Goal: Information Seeking & Learning: Learn about a topic

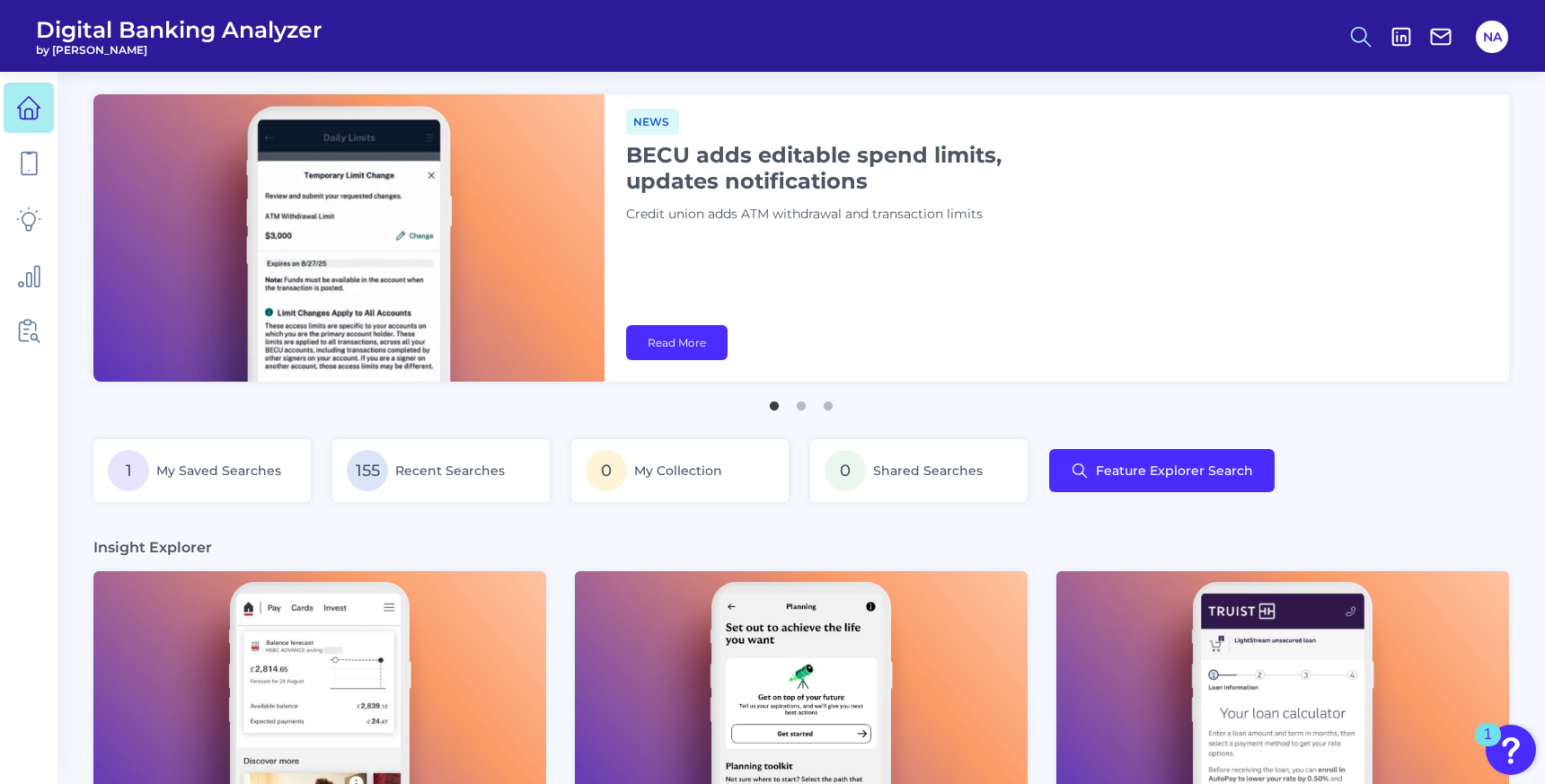
click at [1352, 44] on icon at bounding box center [1360, 36] width 25 height 25
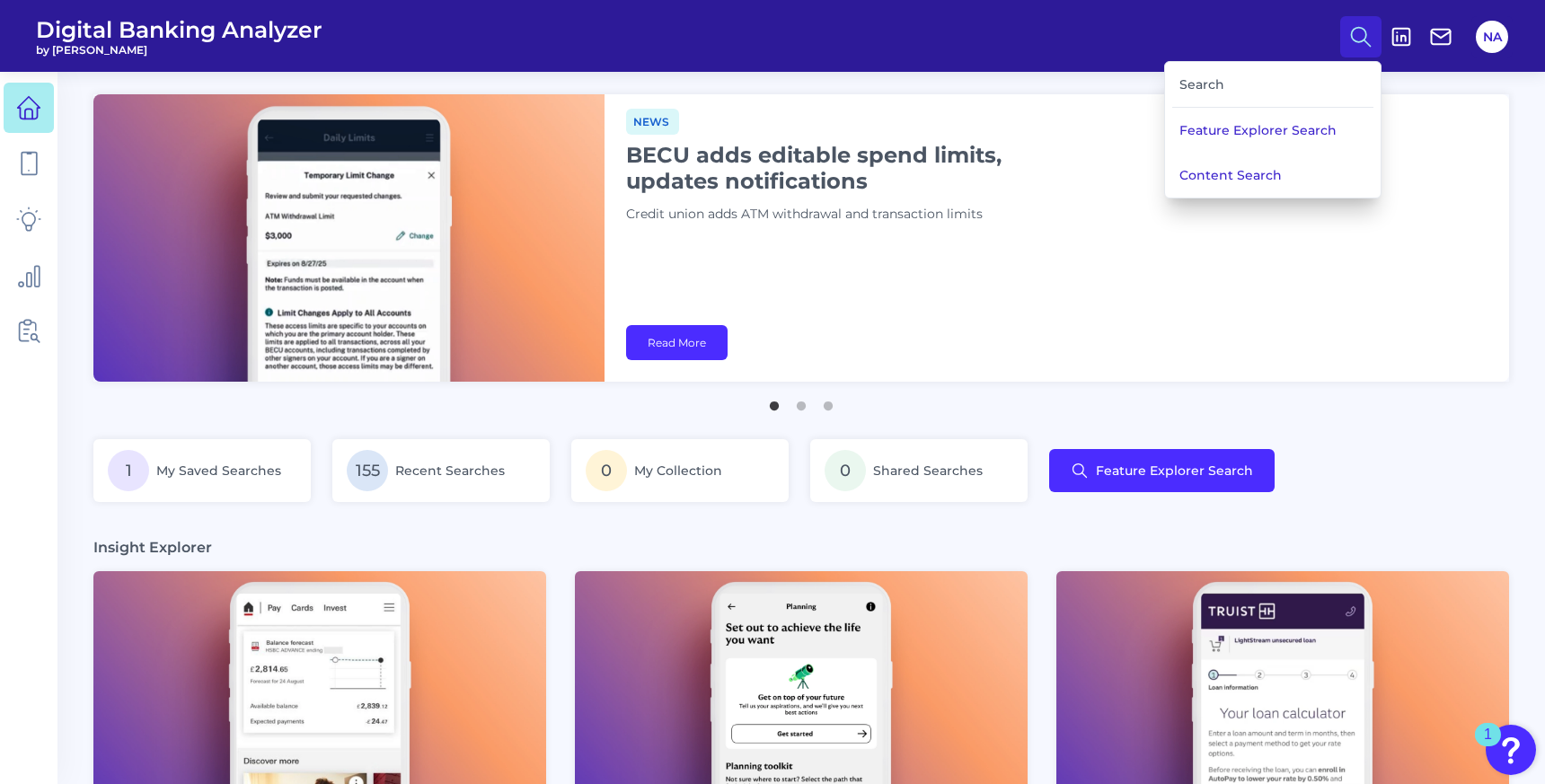
click at [1228, 74] on div "Search" at bounding box center [1272, 84] width 201 height 46
click at [1143, 469] on button "Feature Explorer Search" at bounding box center [1161, 470] width 225 height 43
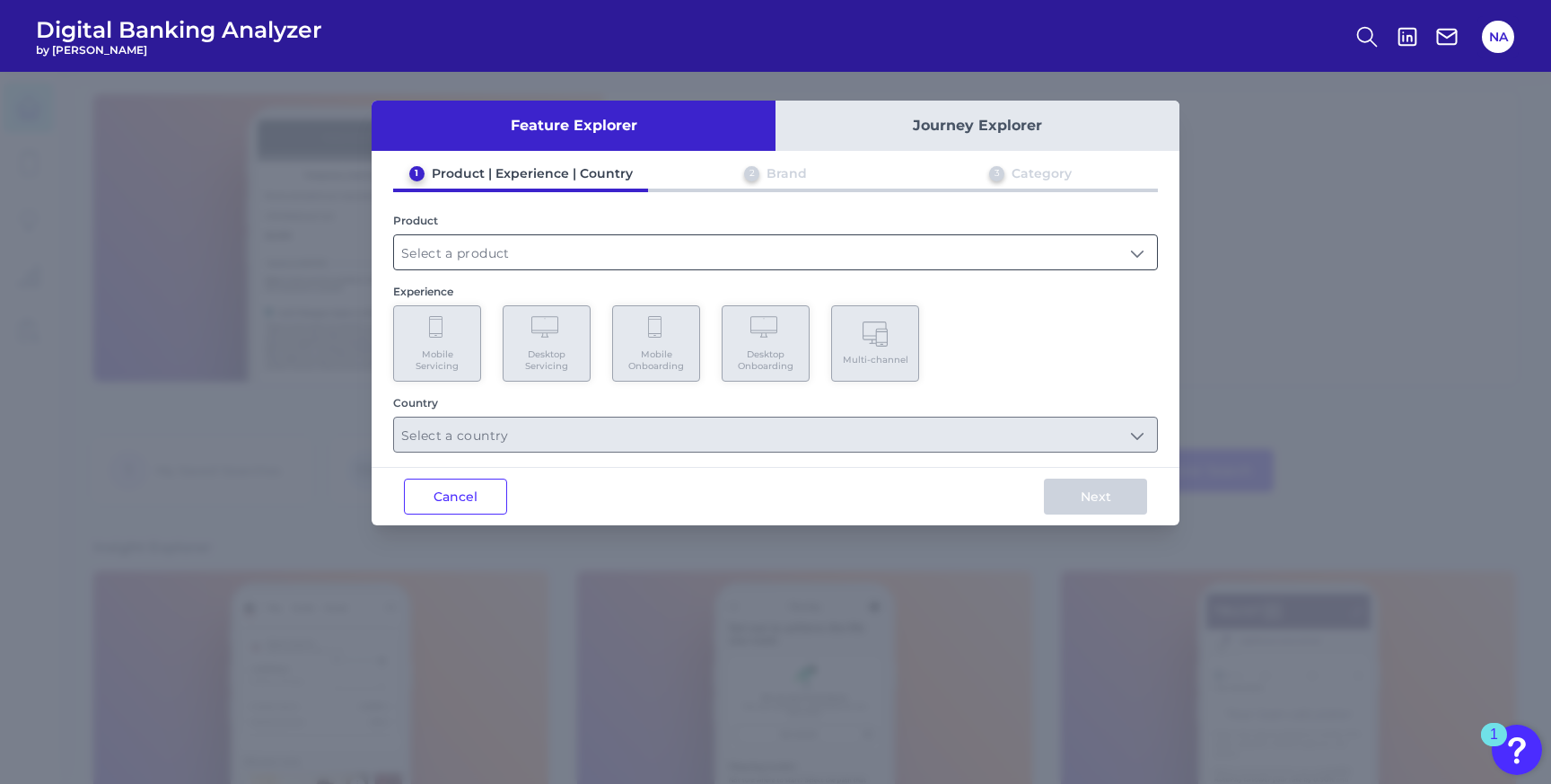
click at [511, 259] on input "text" at bounding box center [775, 252] width 763 height 34
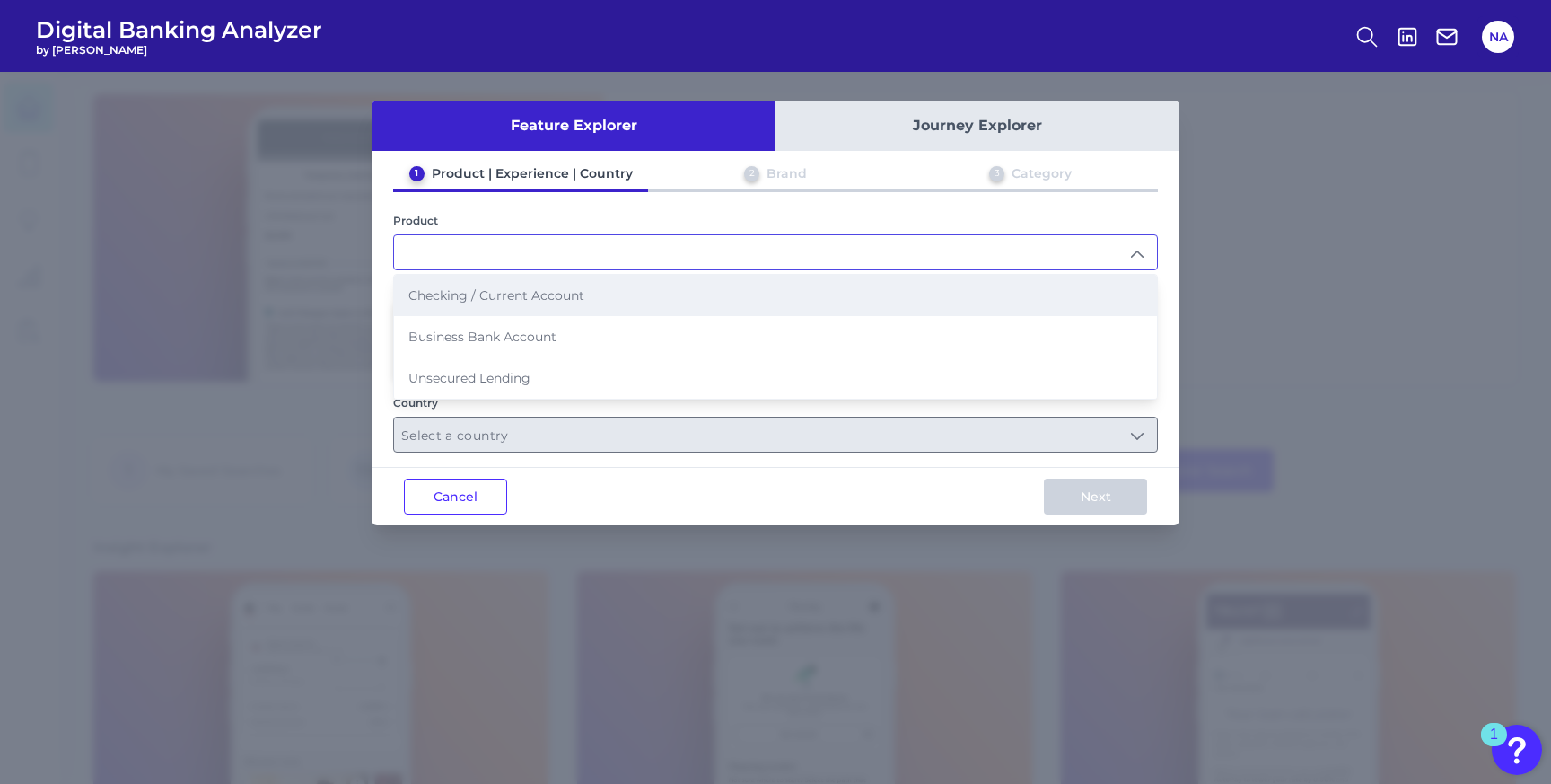
click at [511, 294] on span "Checking / Current Account" at bounding box center [497, 296] width 176 height 17
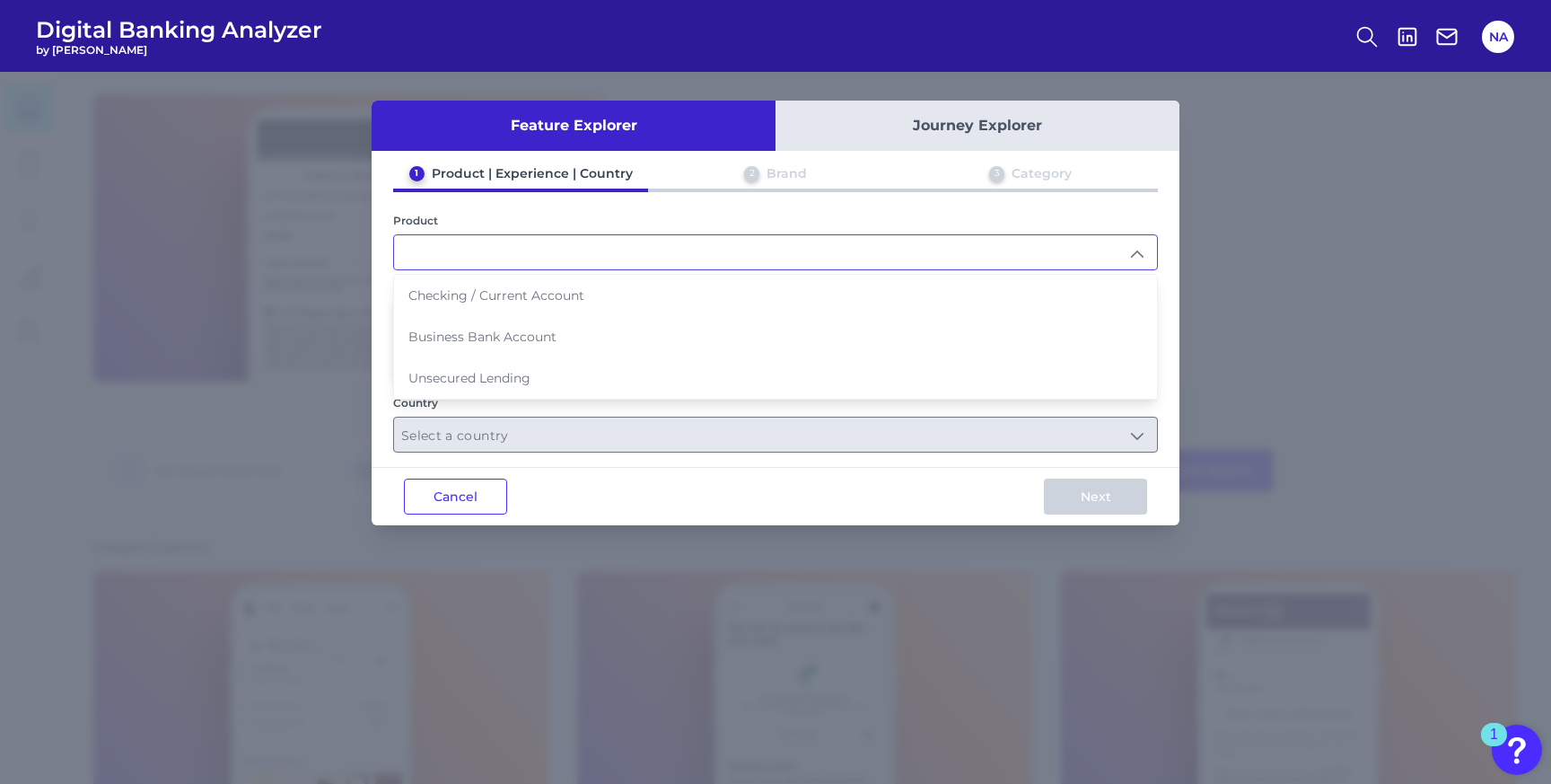
type input "Checking / Current Account"
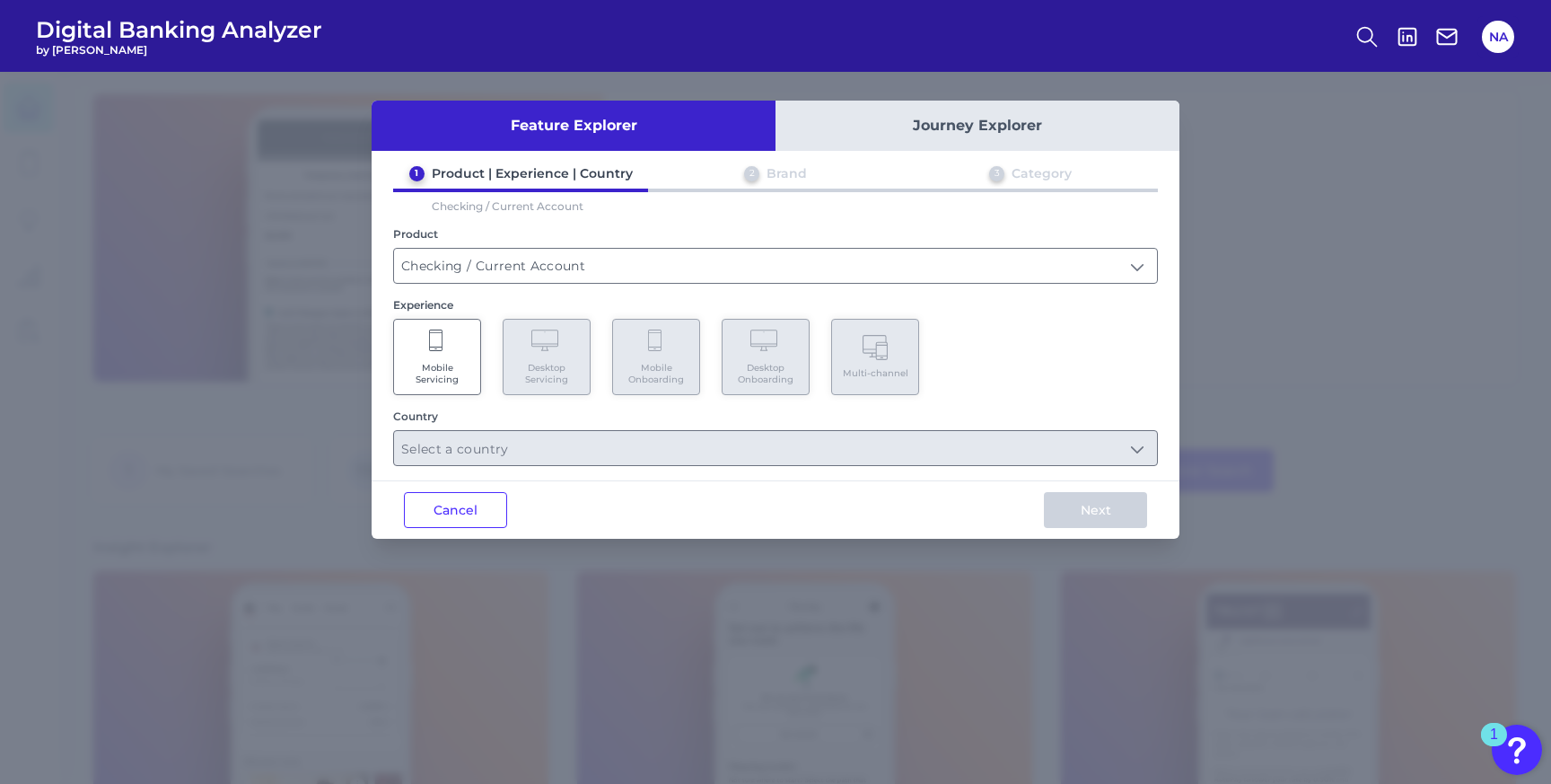
click at [456, 358] on Servicing "Mobile Servicing" at bounding box center [437, 356] width 88 height 76
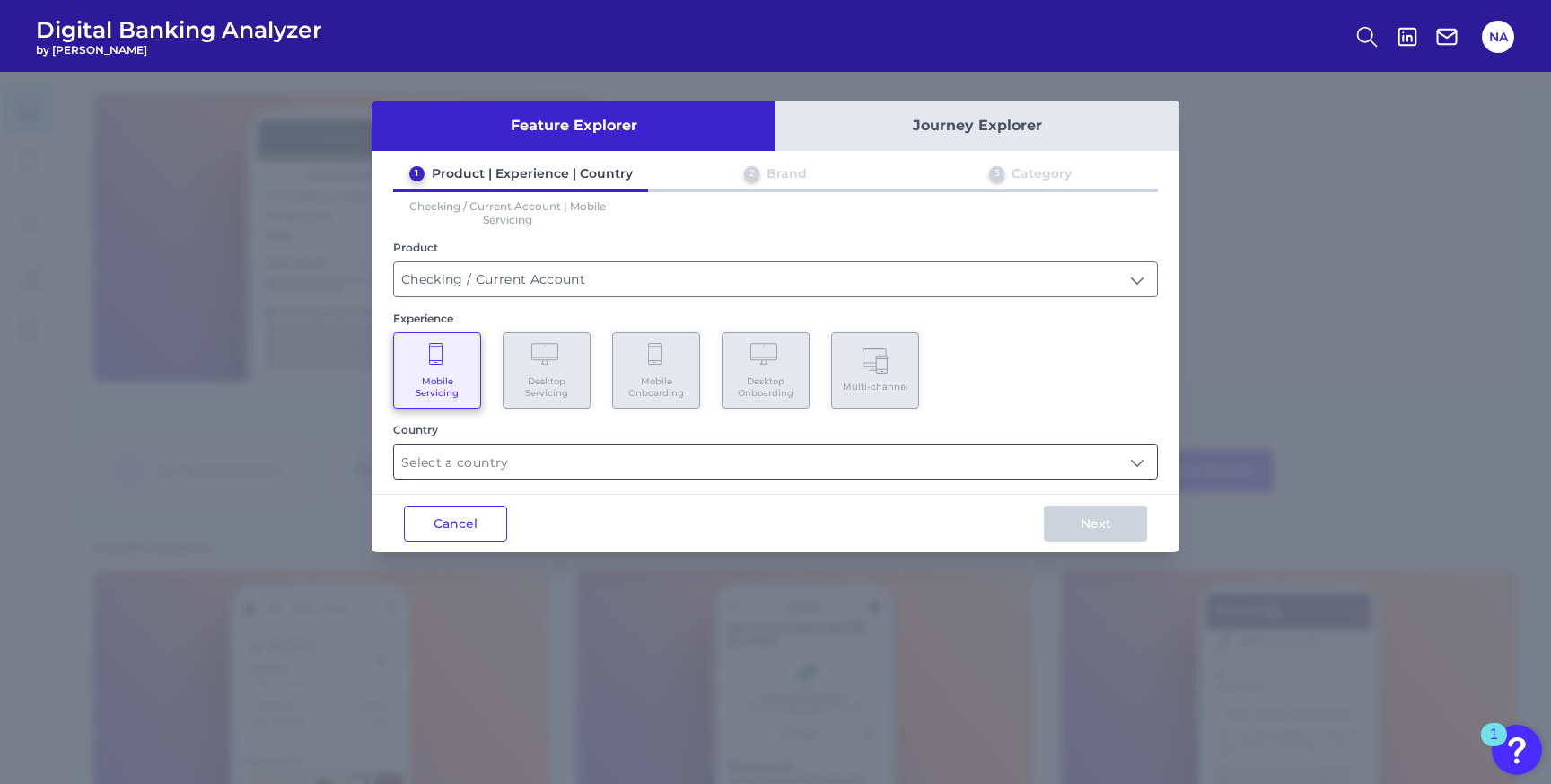
click at [529, 463] on input "text" at bounding box center [775, 461] width 763 height 34
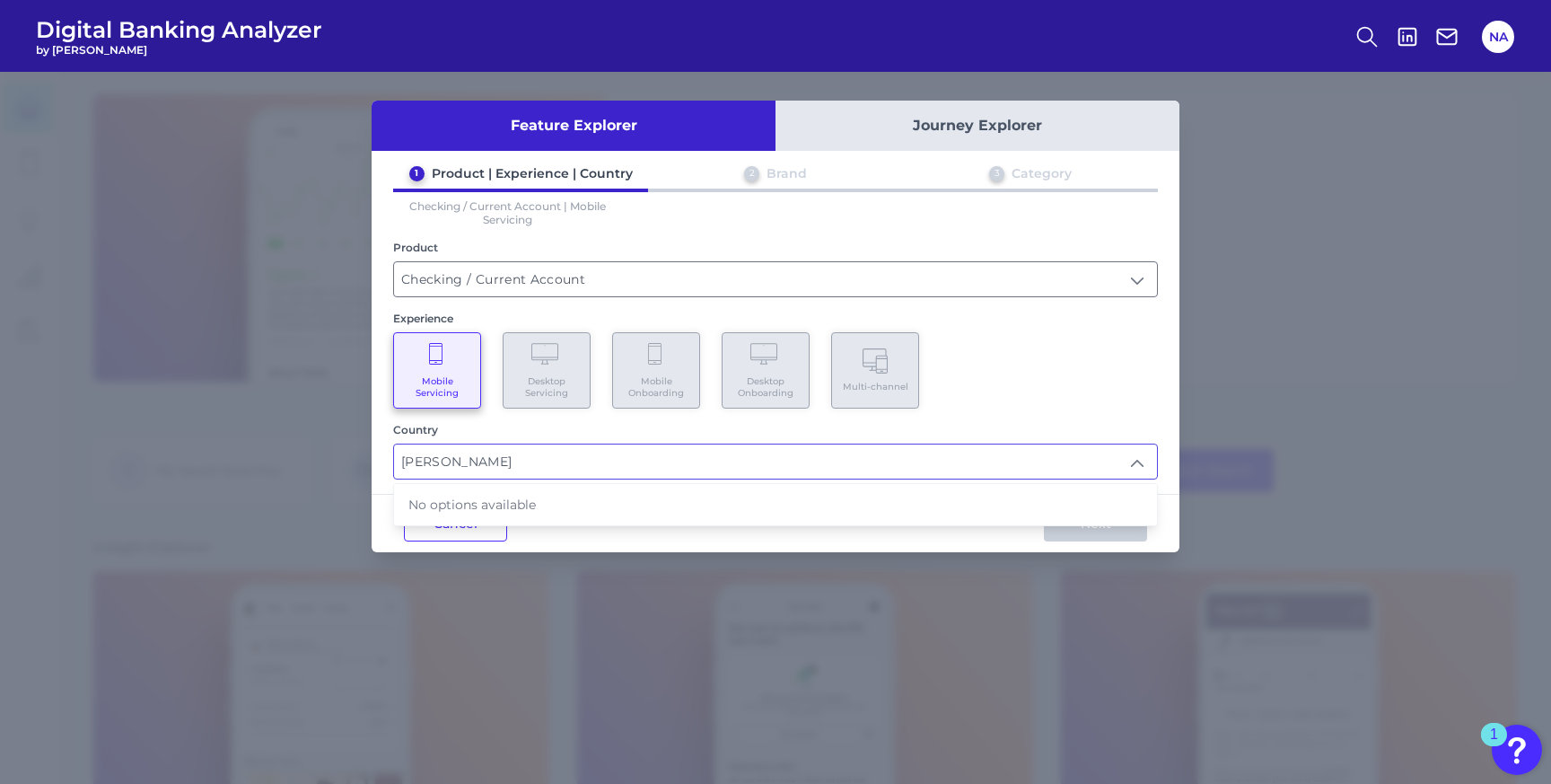
type input "lloyds"
click at [410, 460] on input "lloyds" at bounding box center [775, 461] width 763 height 34
click at [484, 461] on input "text" at bounding box center [775, 461] width 763 height 34
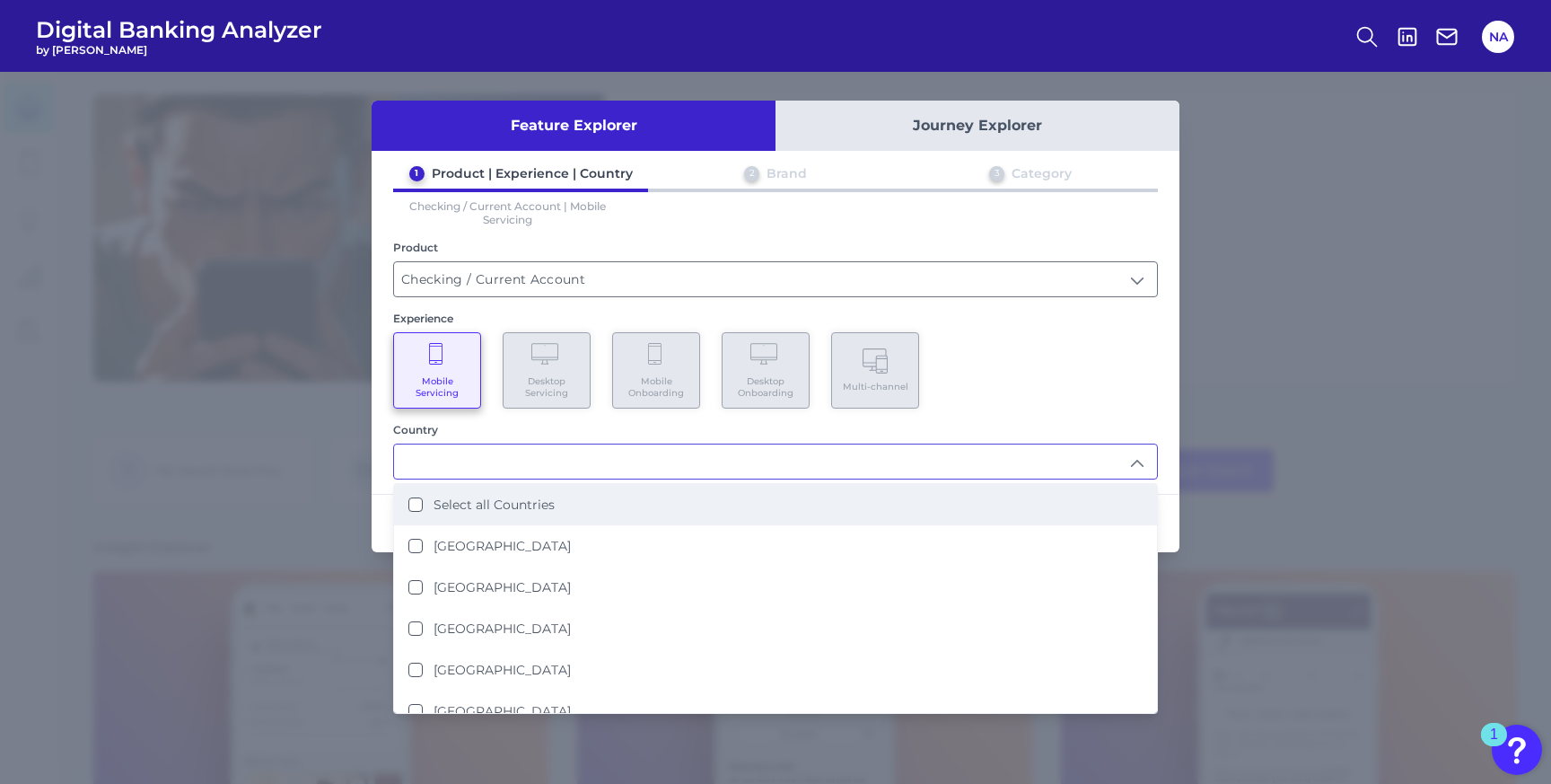
click at [475, 510] on li "Select all Countries" at bounding box center [775, 504] width 763 height 41
type input "Select all Countries"
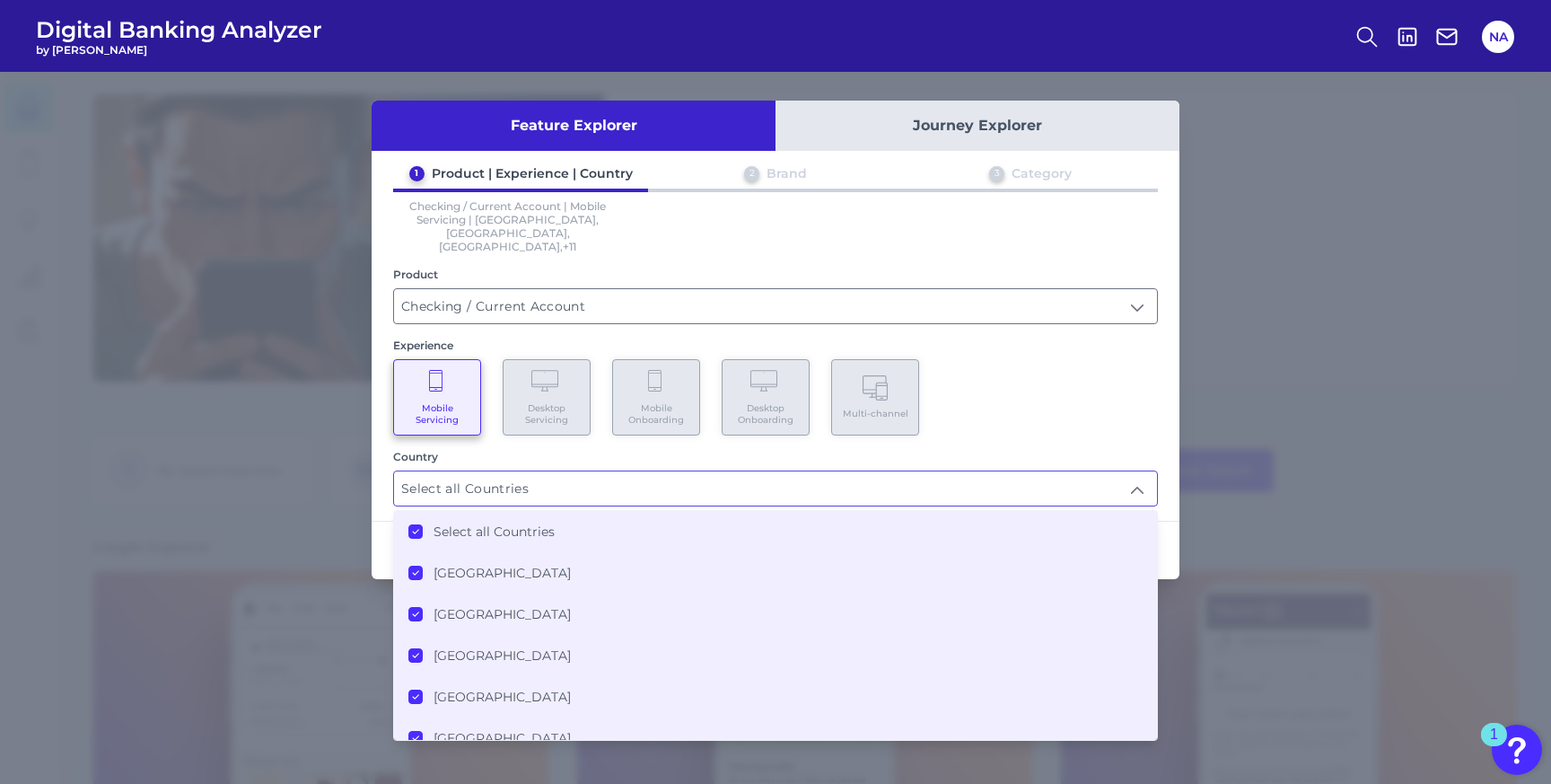
click at [1052, 359] on div "Mobile Servicing Desktop Servicing Mobile Onboarding Desktop Onboarding Multi-c…" at bounding box center [775, 397] width 765 height 76
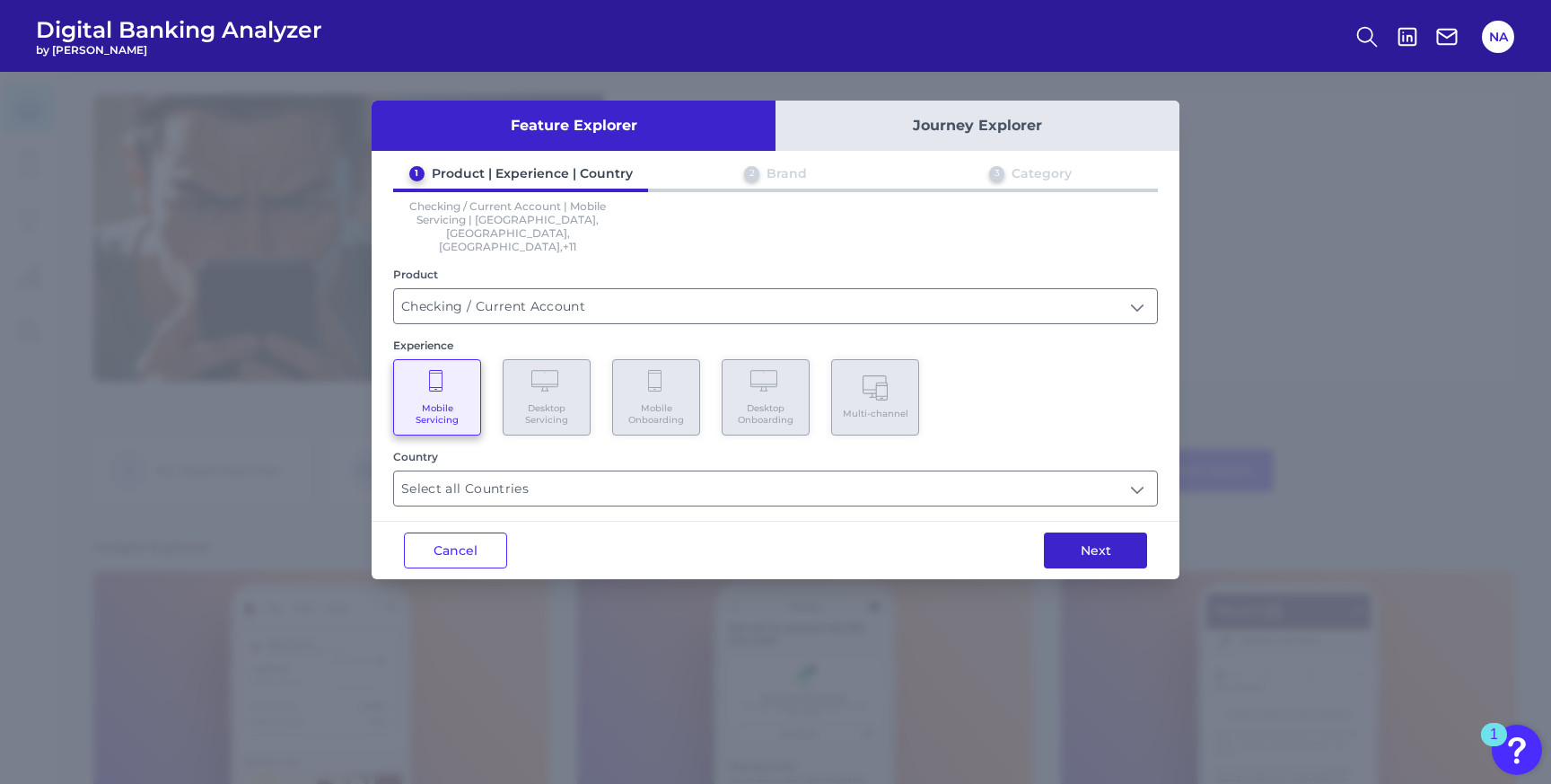
click at [1106, 532] on button "Next" at bounding box center [1096, 550] width 103 height 36
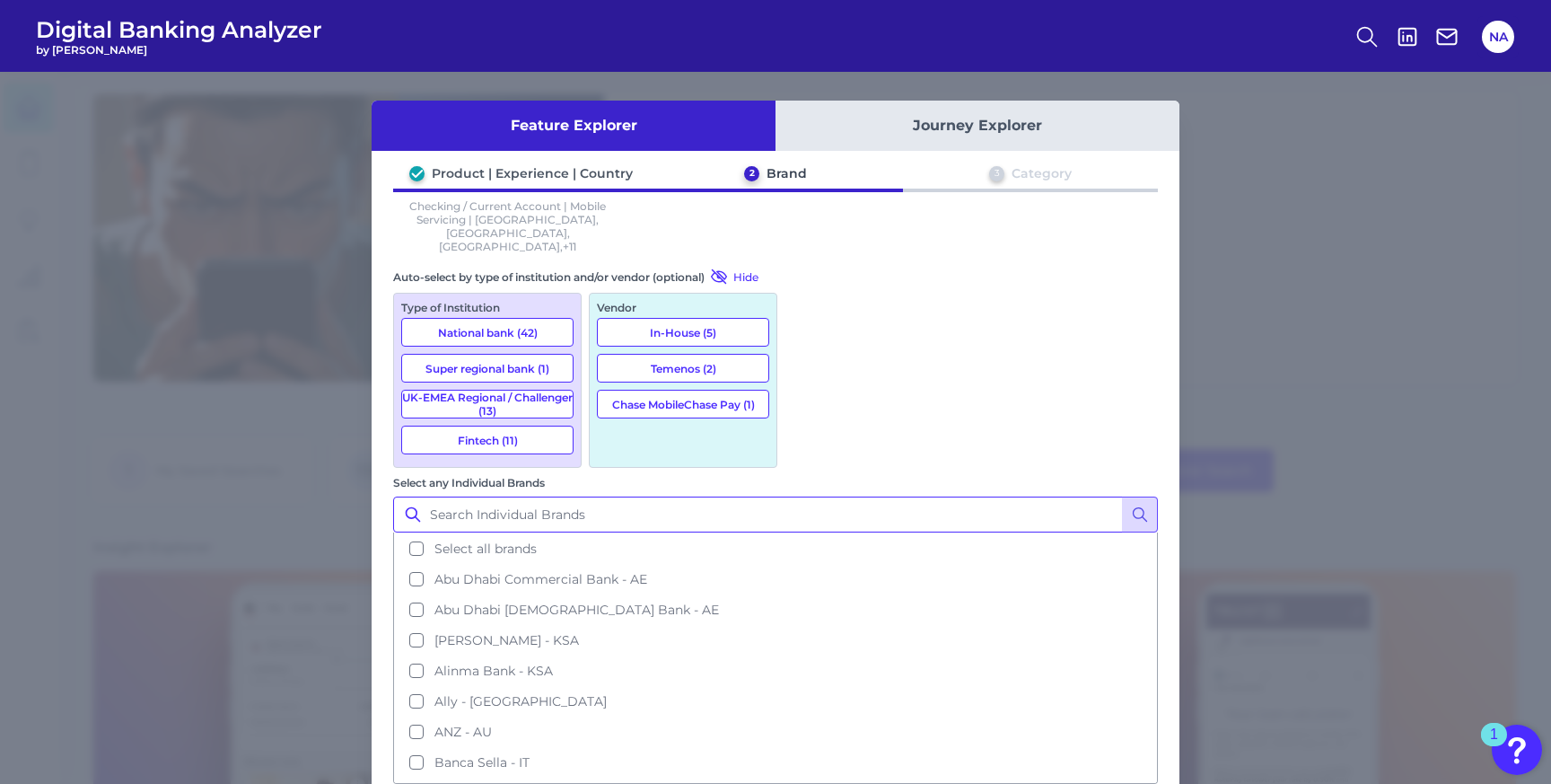
click at [890, 497] on input "Select any Individual Brands" at bounding box center [775, 514] width 765 height 36
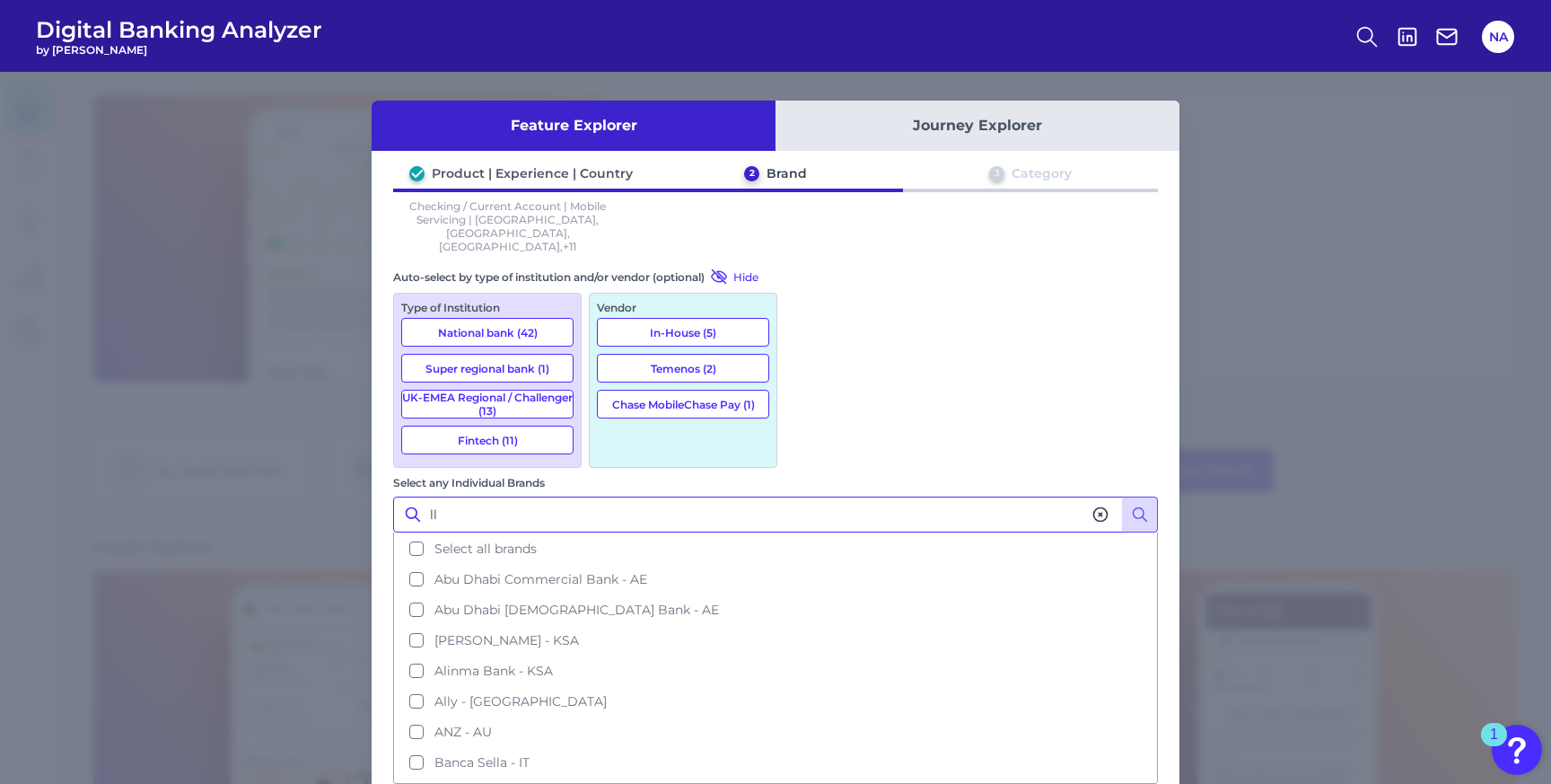
click at [837, 497] on input "ll" at bounding box center [775, 514] width 765 height 36
paste input "oyds"
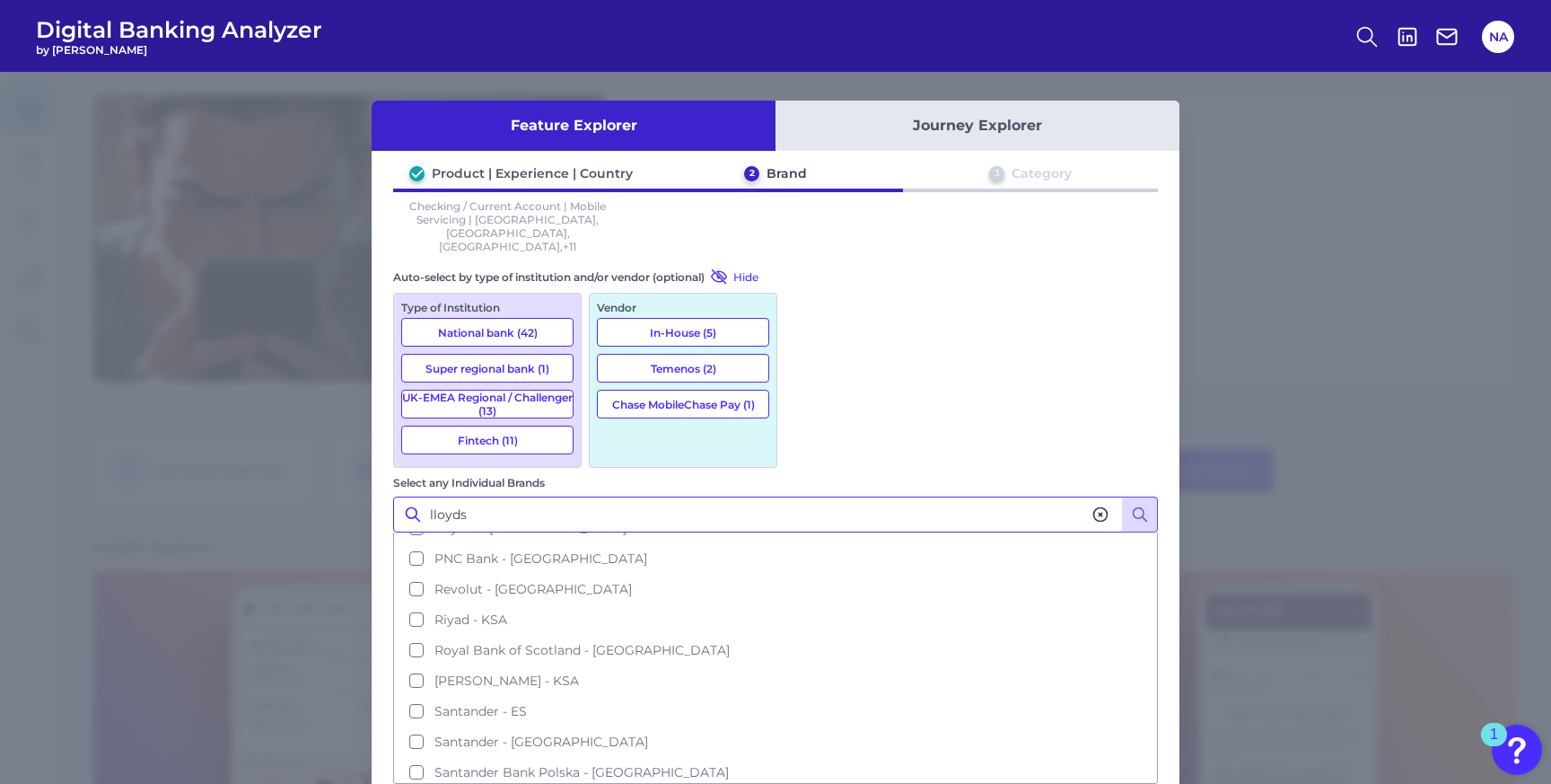
scroll to position [1456, 0]
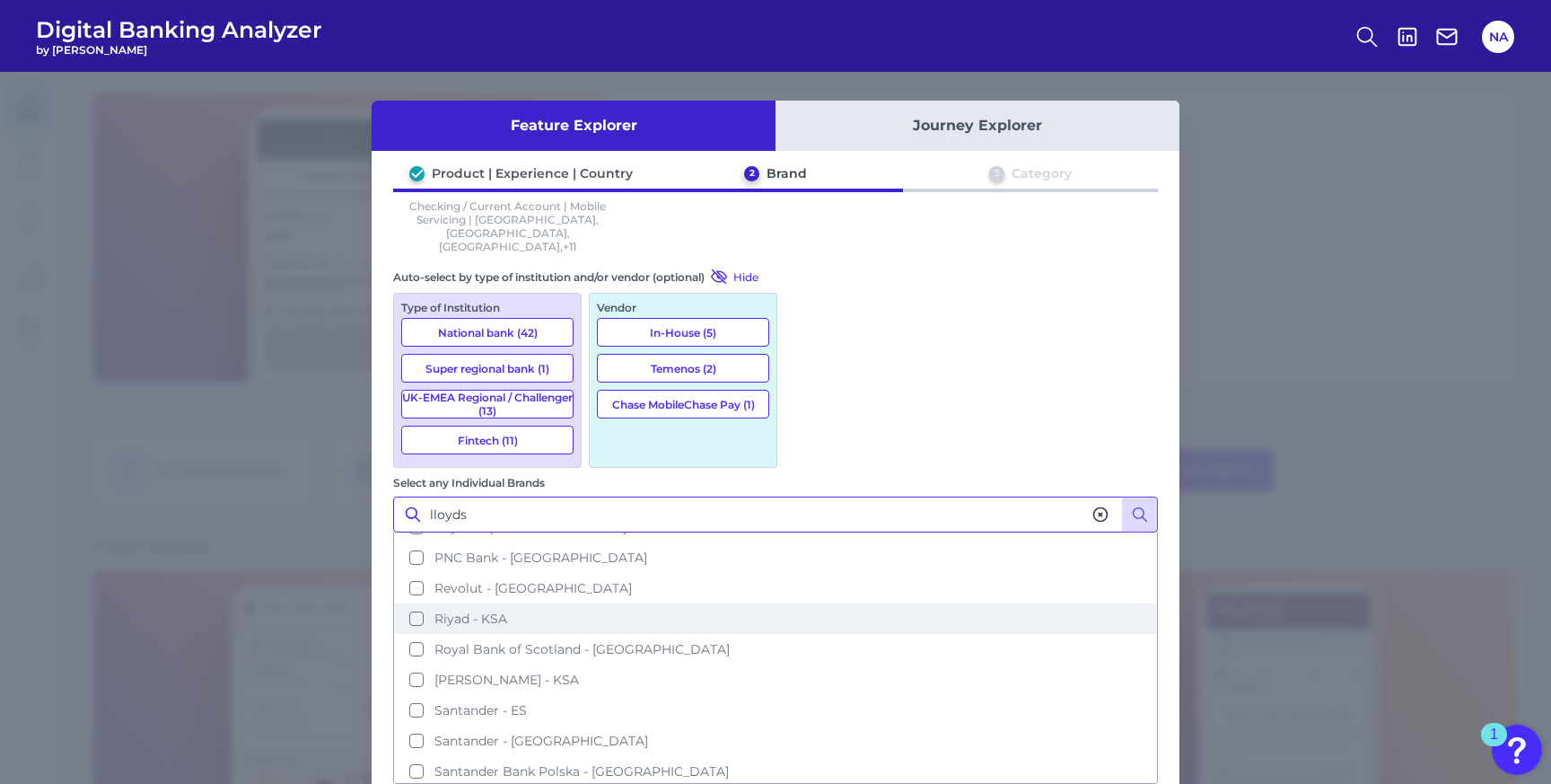
click at [826, 603] on button "Riyad - KSA" at bounding box center [775, 618] width 761 height 30
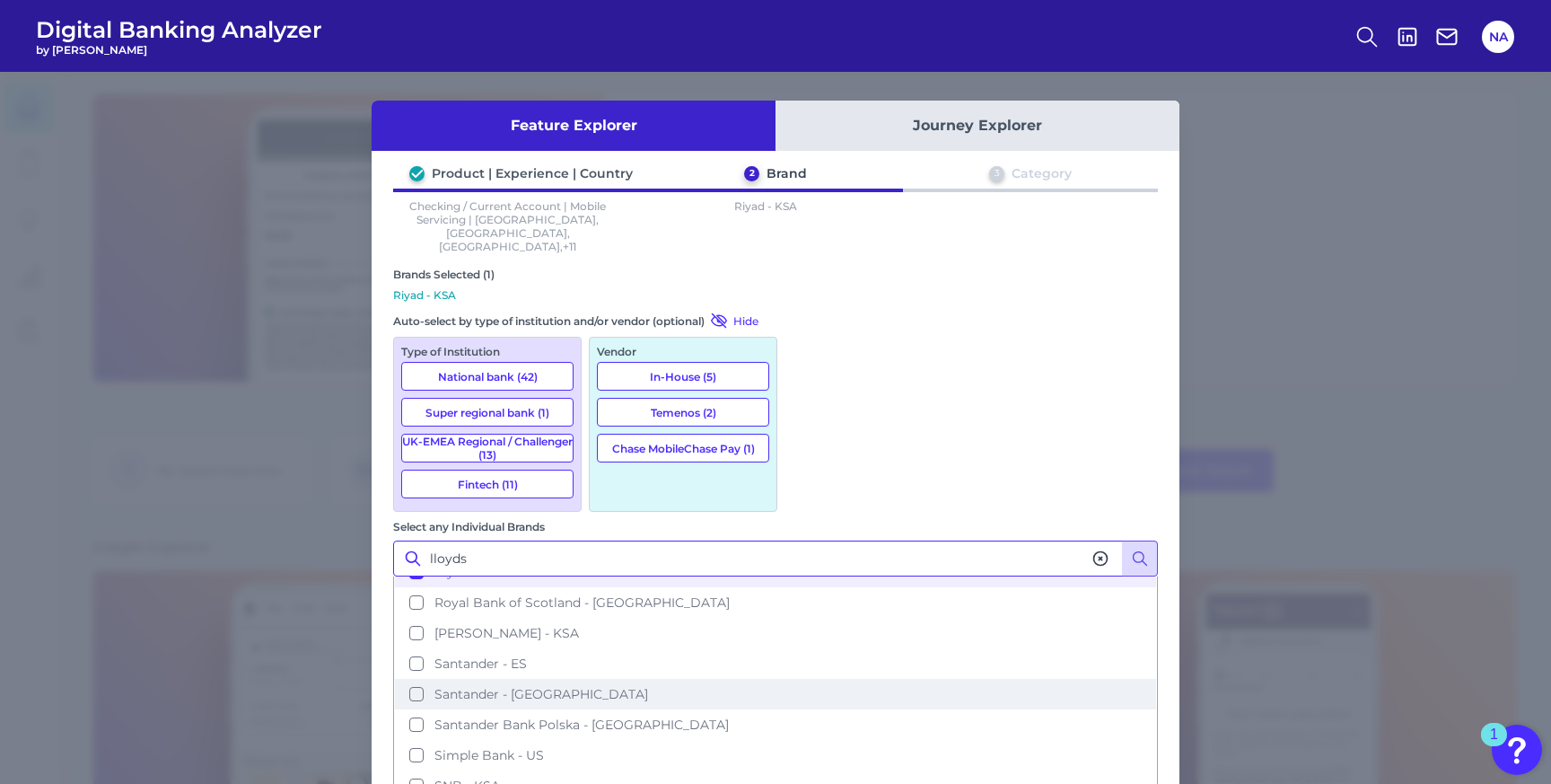
scroll to position [1553, 0]
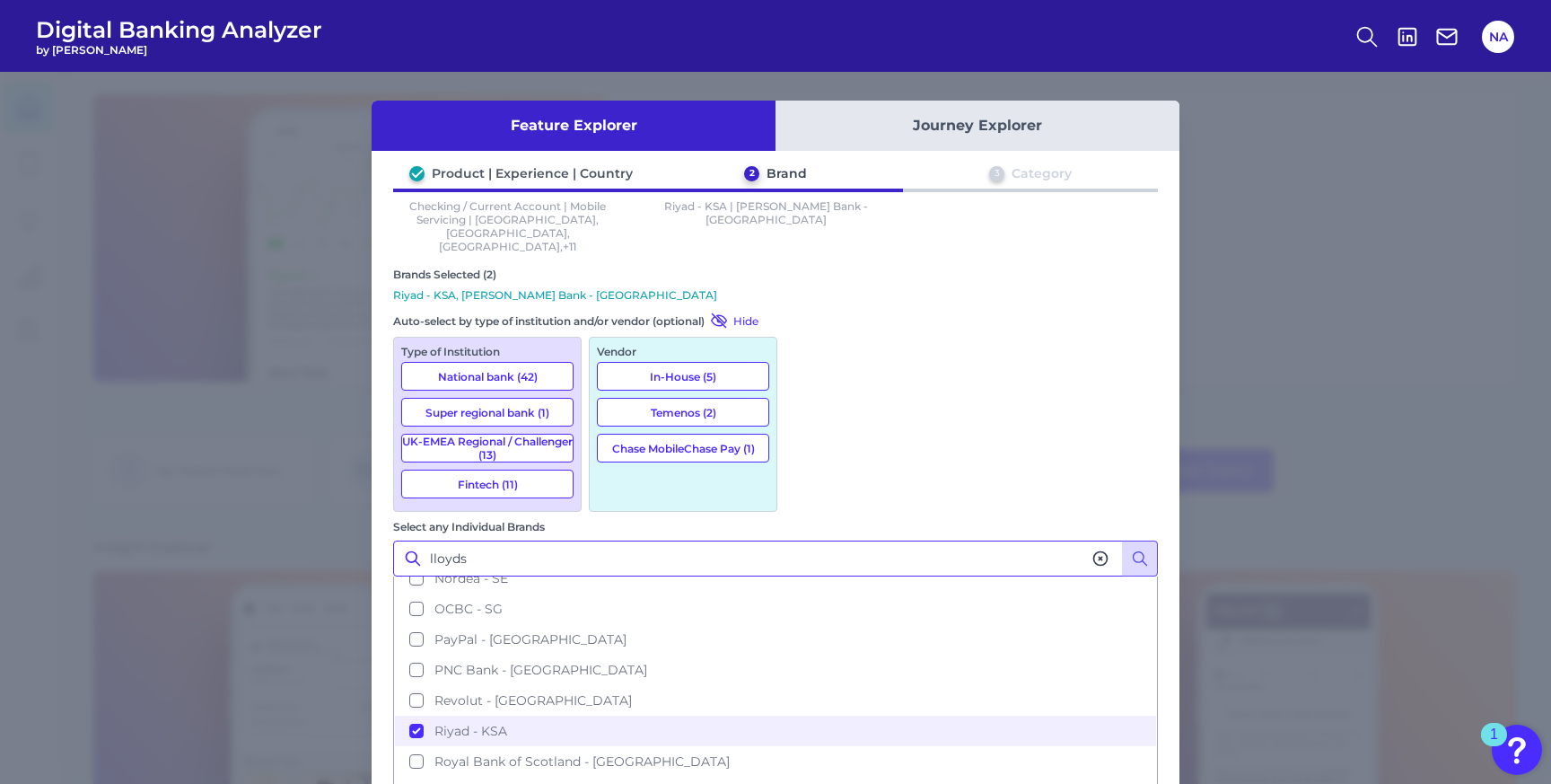
scroll to position [1350, 0]
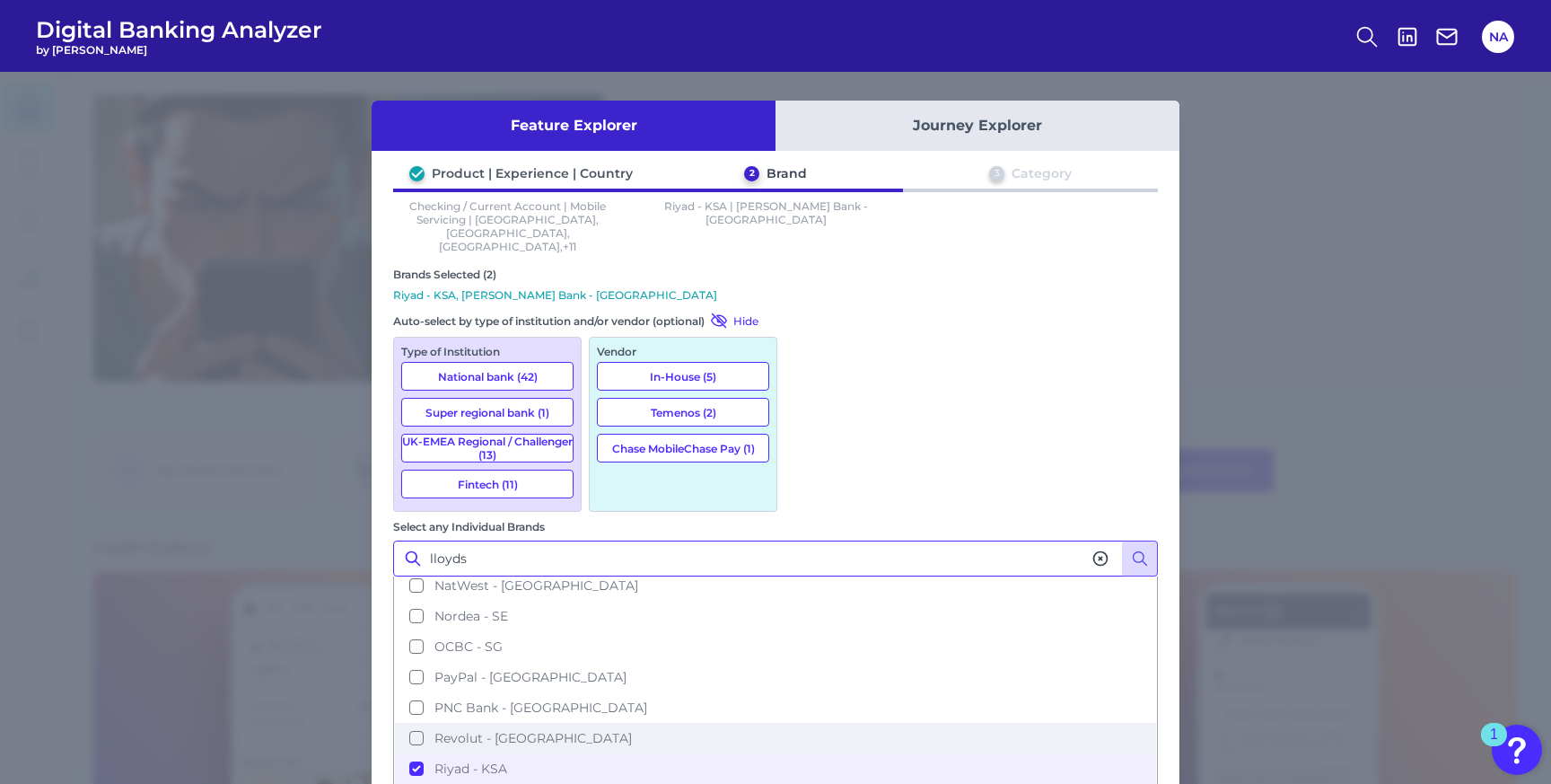
click at [835, 722] on button "Revolut - [GEOGRAPHIC_DATA]" at bounding box center [775, 737] width 761 height 30
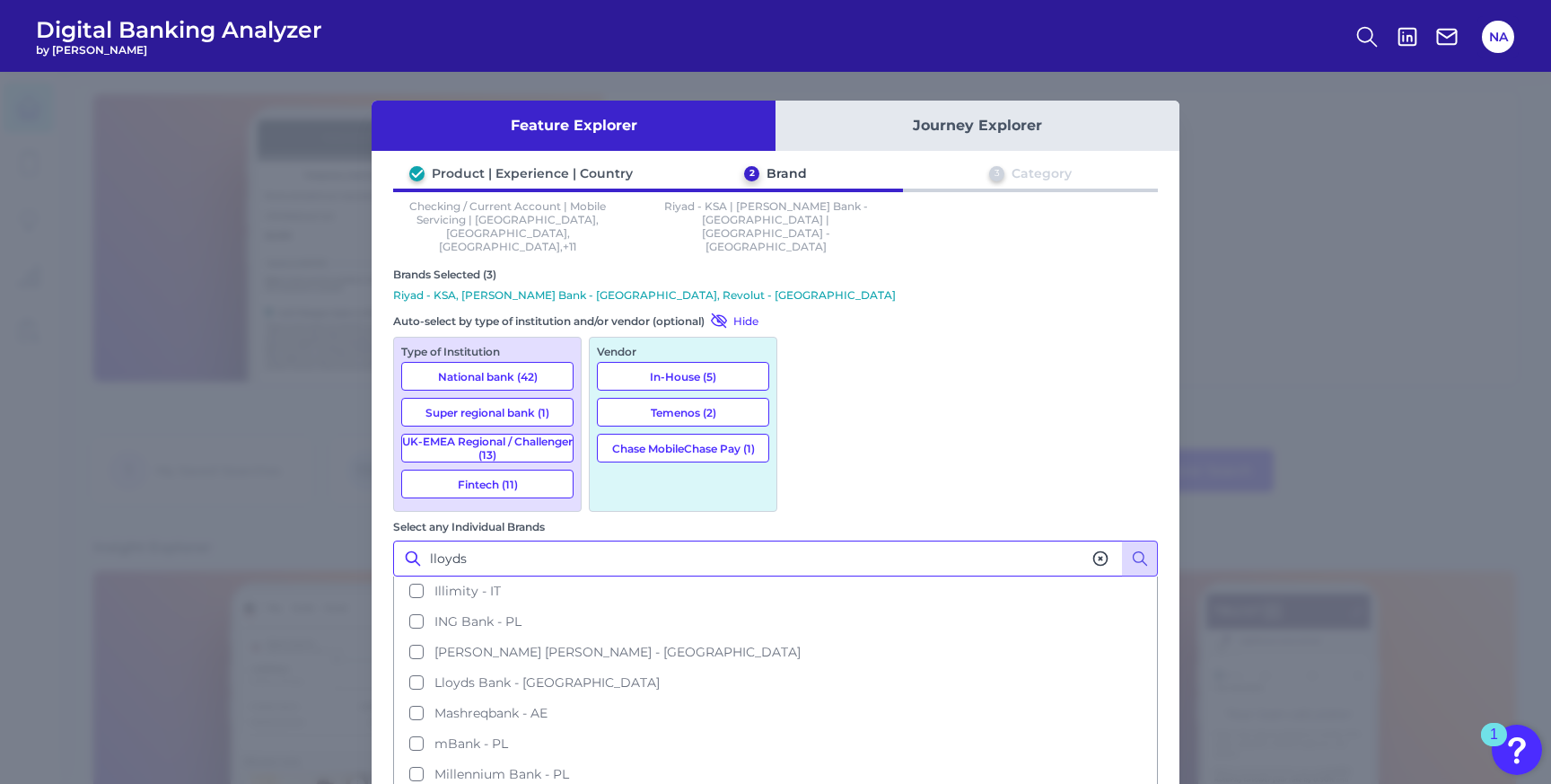
scroll to position [993, 0]
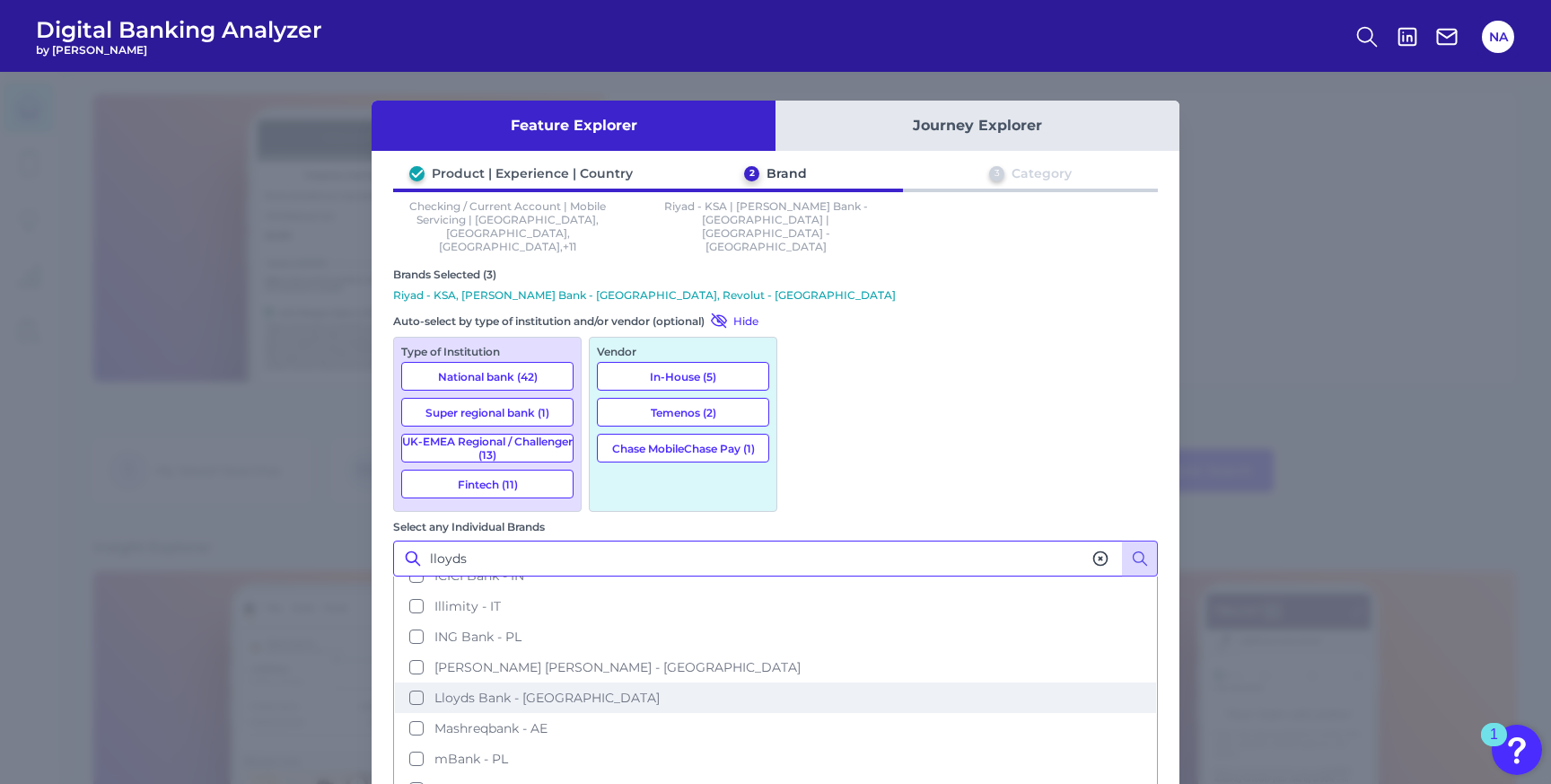
click at [824, 682] on button "Lloyds Bank - [GEOGRAPHIC_DATA]" at bounding box center [775, 697] width 761 height 30
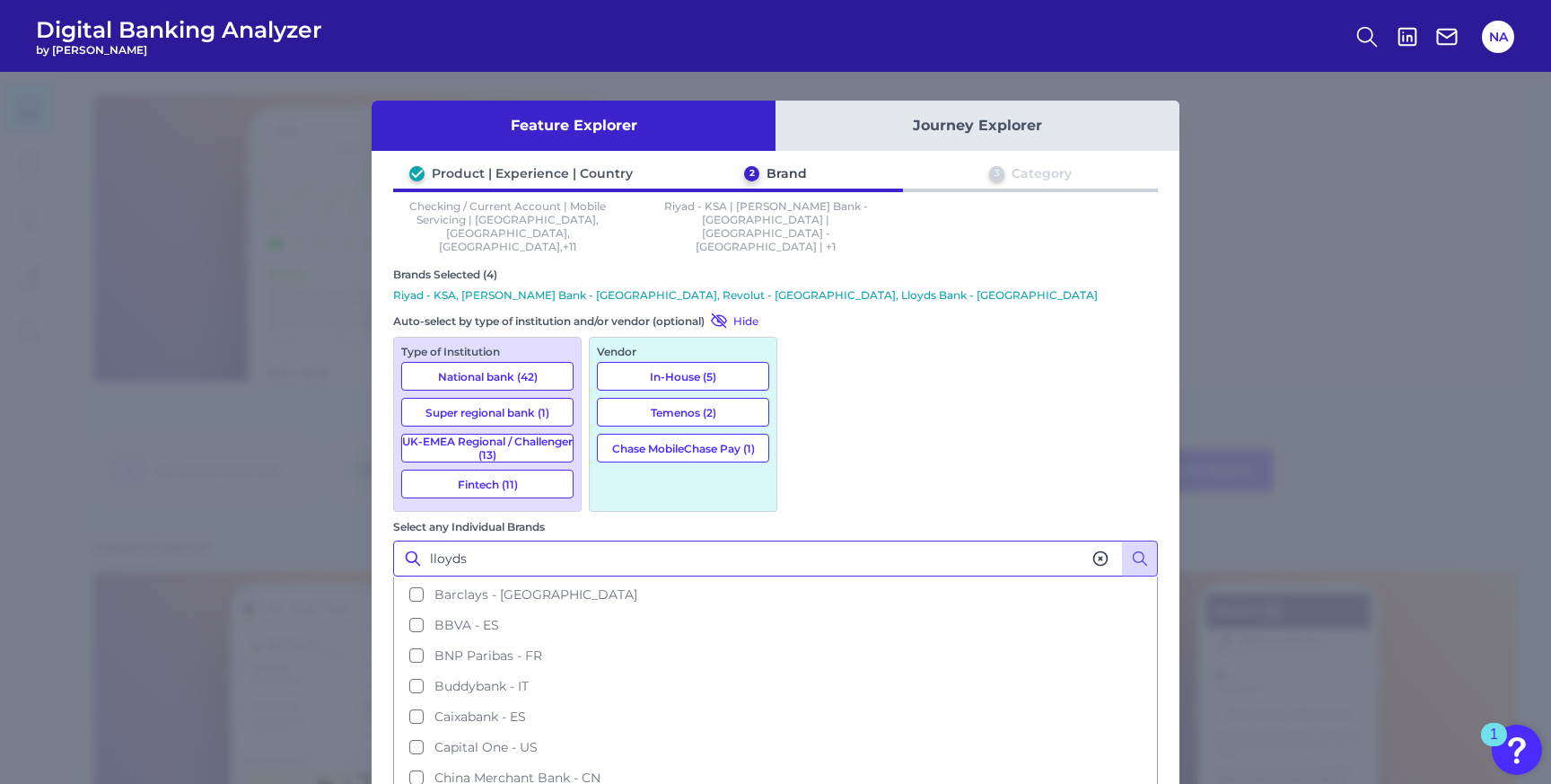
scroll to position [422, 0]
type input "lloyds"
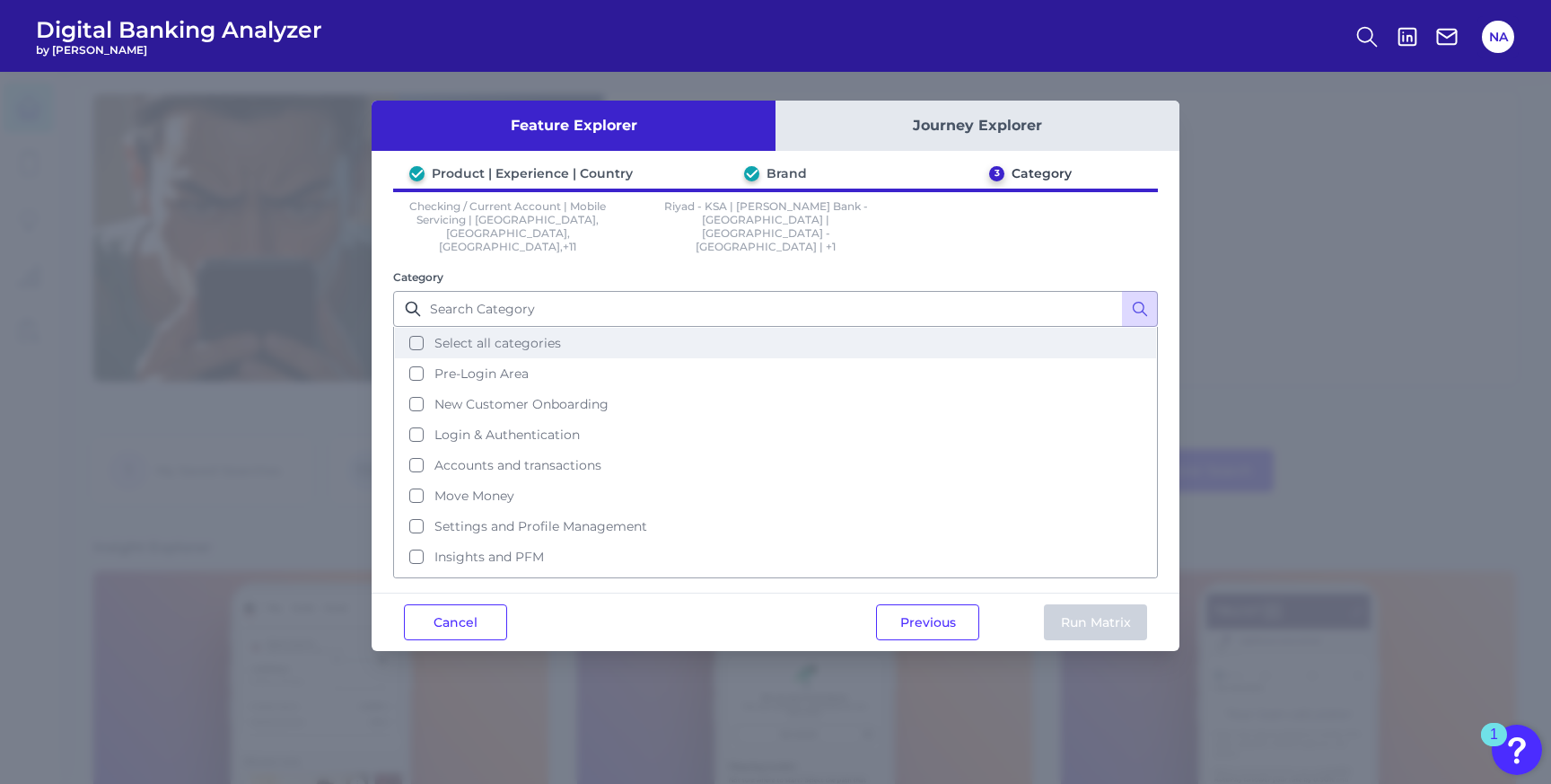
click at [673, 328] on button "Select all categories" at bounding box center [775, 342] width 761 height 30
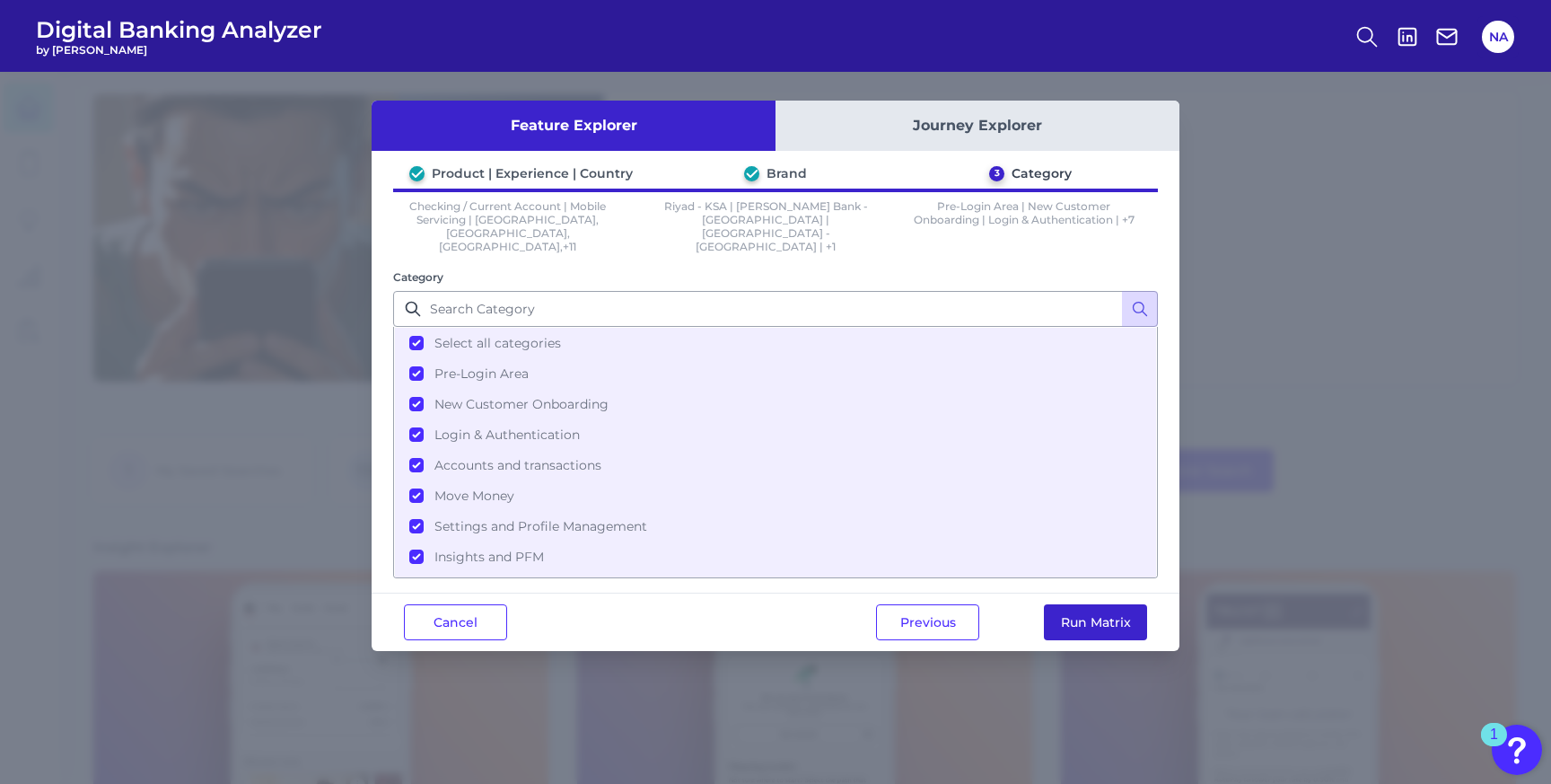
click at [1116, 604] on button "Run Matrix" at bounding box center [1096, 622] width 103 height 36
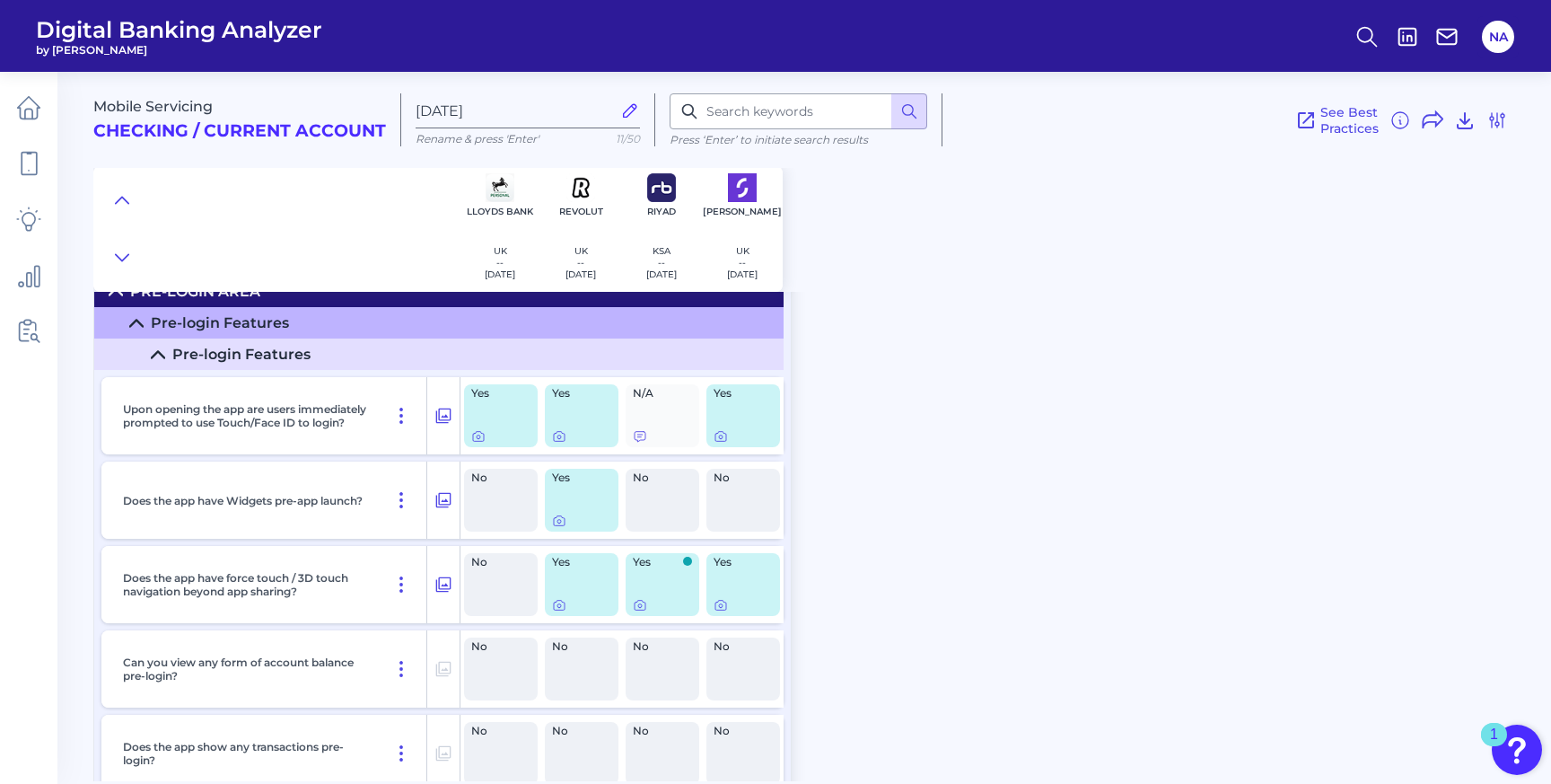
scroll to position [33, 0]
click at [781, 118] on input at bounding box center [798, 111] width 258 height 36
paste input "Salary calculator"
type input "Salary calculator"
click at [916, 108] on button at bounding box center [909, 111] width 36 height 36
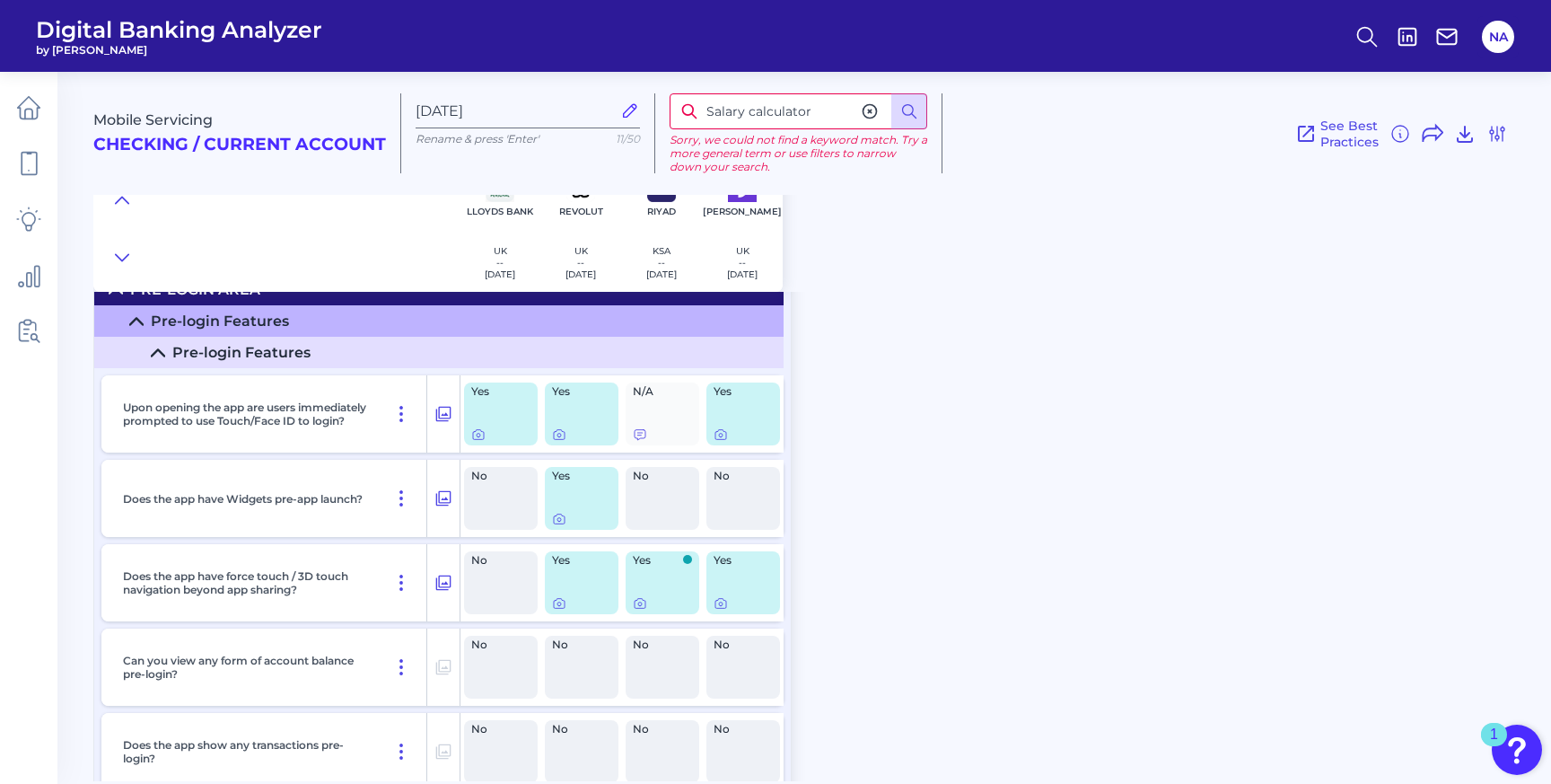
click at [866, 110] on icon at bounding box center [871, 111] width 18 height 18
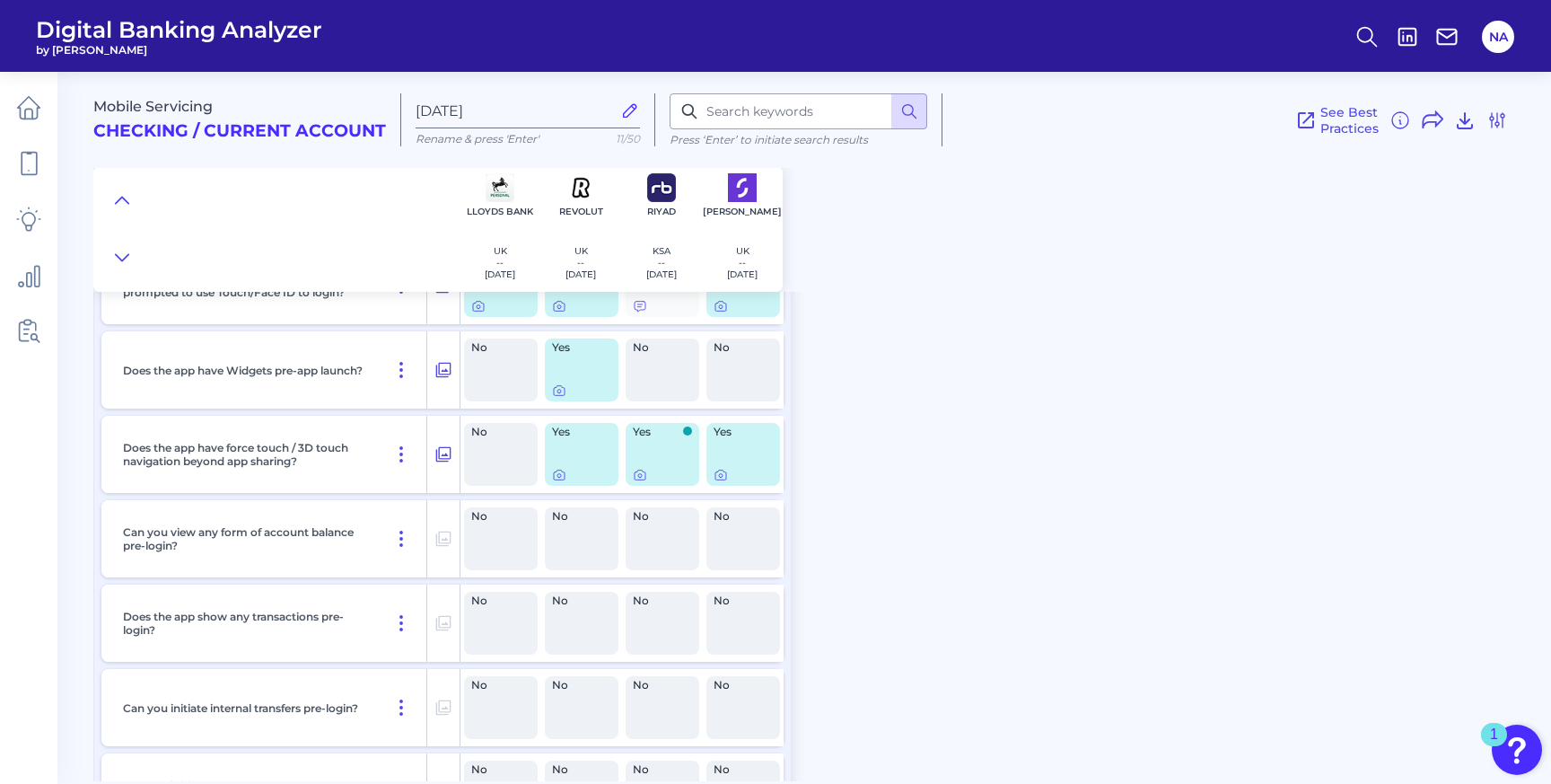
scroll to position [161, 0]
click at [792, 119] on input at bounding box center [798, 111] width 258 height 36
type input "salary"
click at [903, 110] on icon at bounding box center [910, 111] width 18 height 18
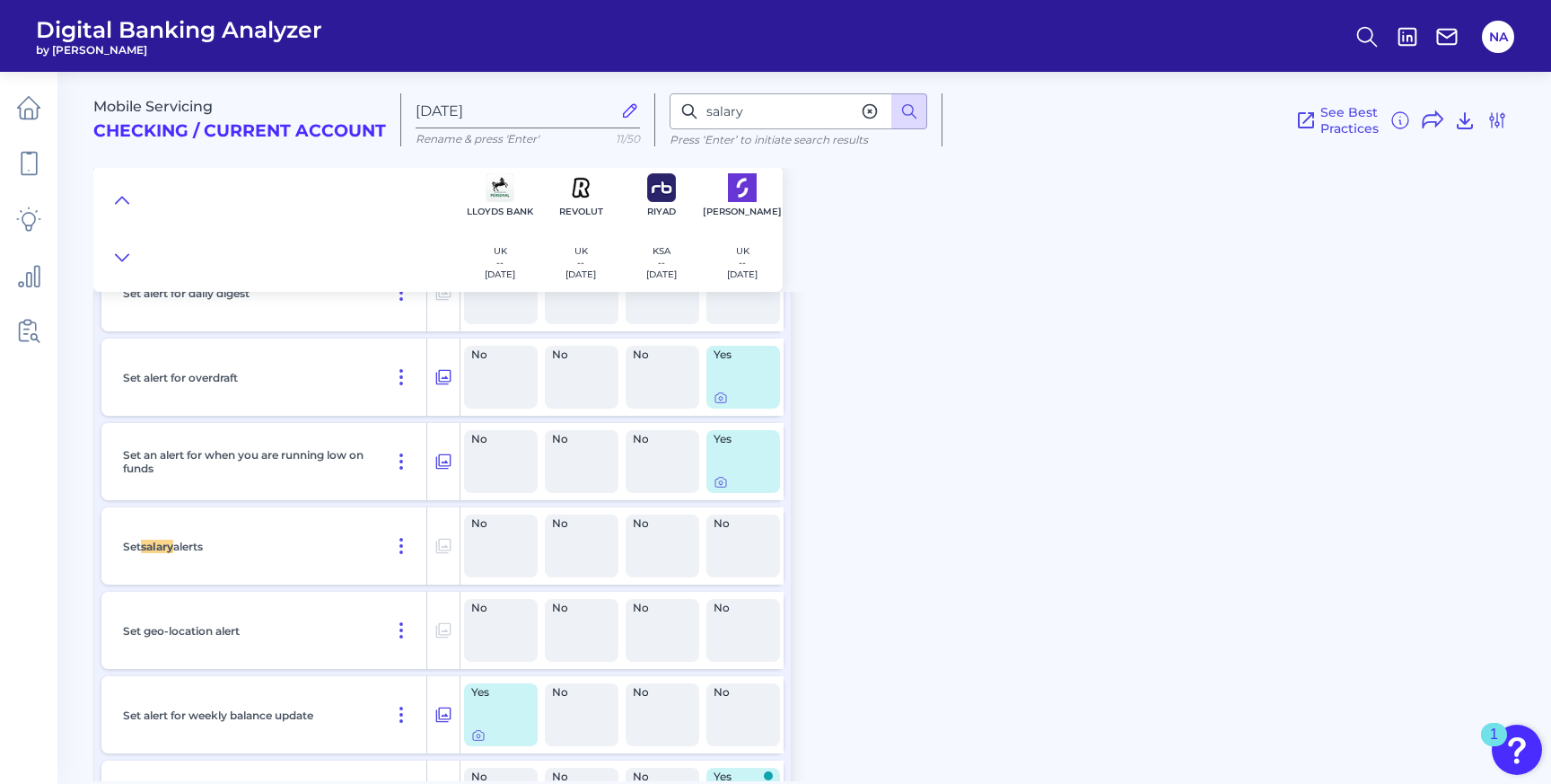
scroll to position [25572, 0]
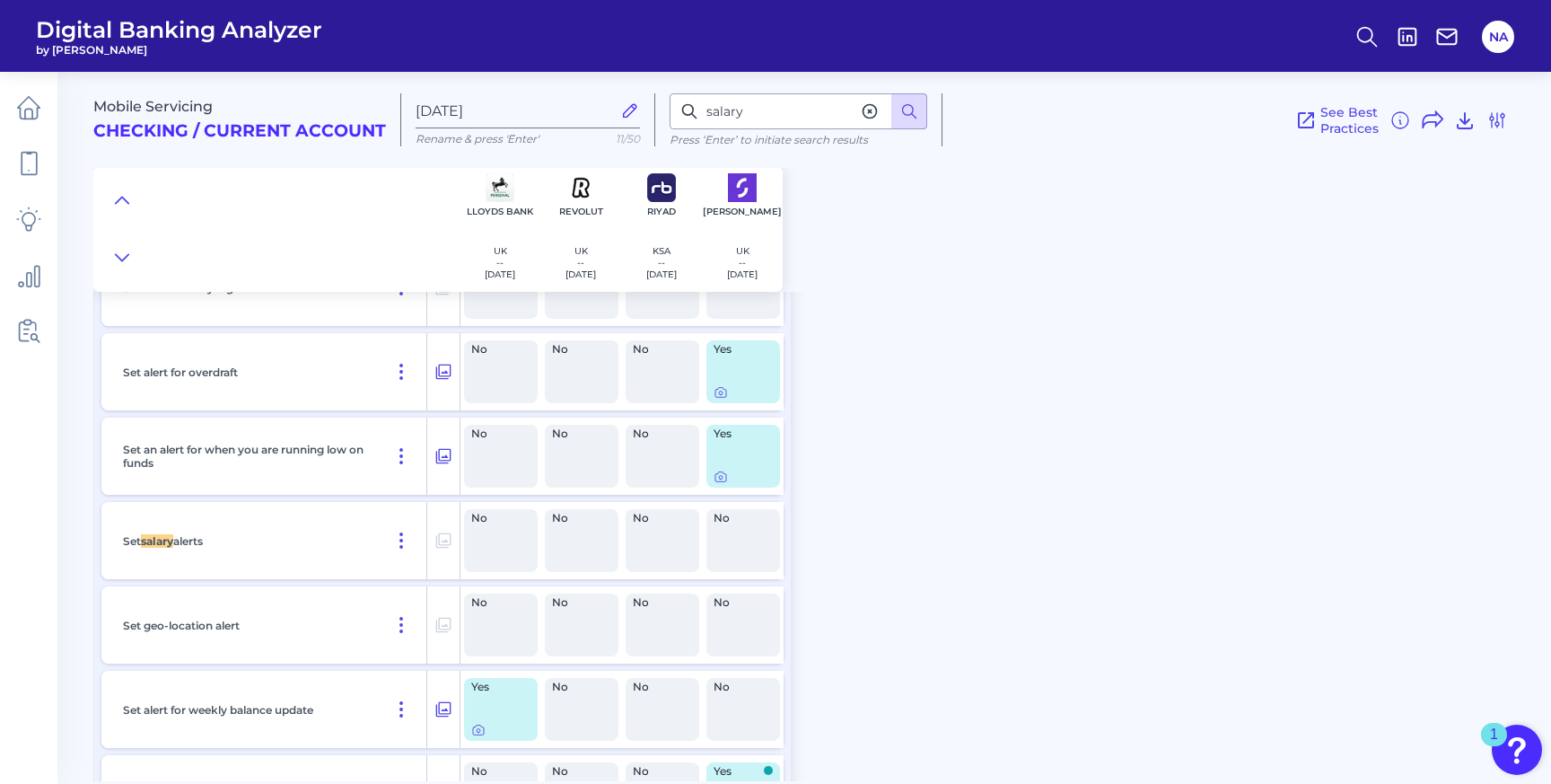
click at [946, 482] on div "Mobile Servicing Checking / Current Account [DATE] Rename & press 'Enter' 11/50…" at bounding box center [823, 420] width 1458 height 722
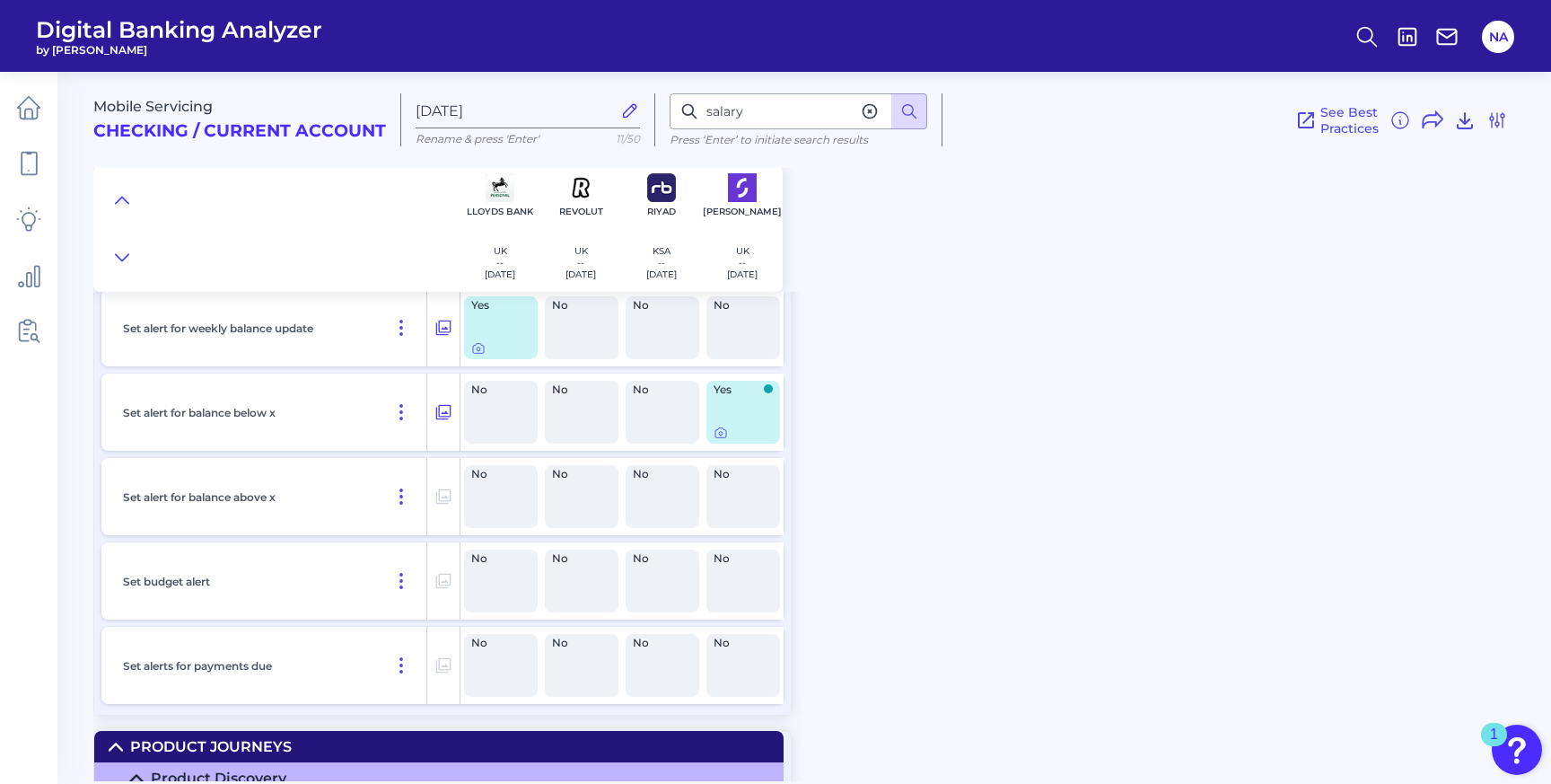
scroll to position [25967, 0]
